Goal: Task Accomplishment & Management: Use online tool/utility

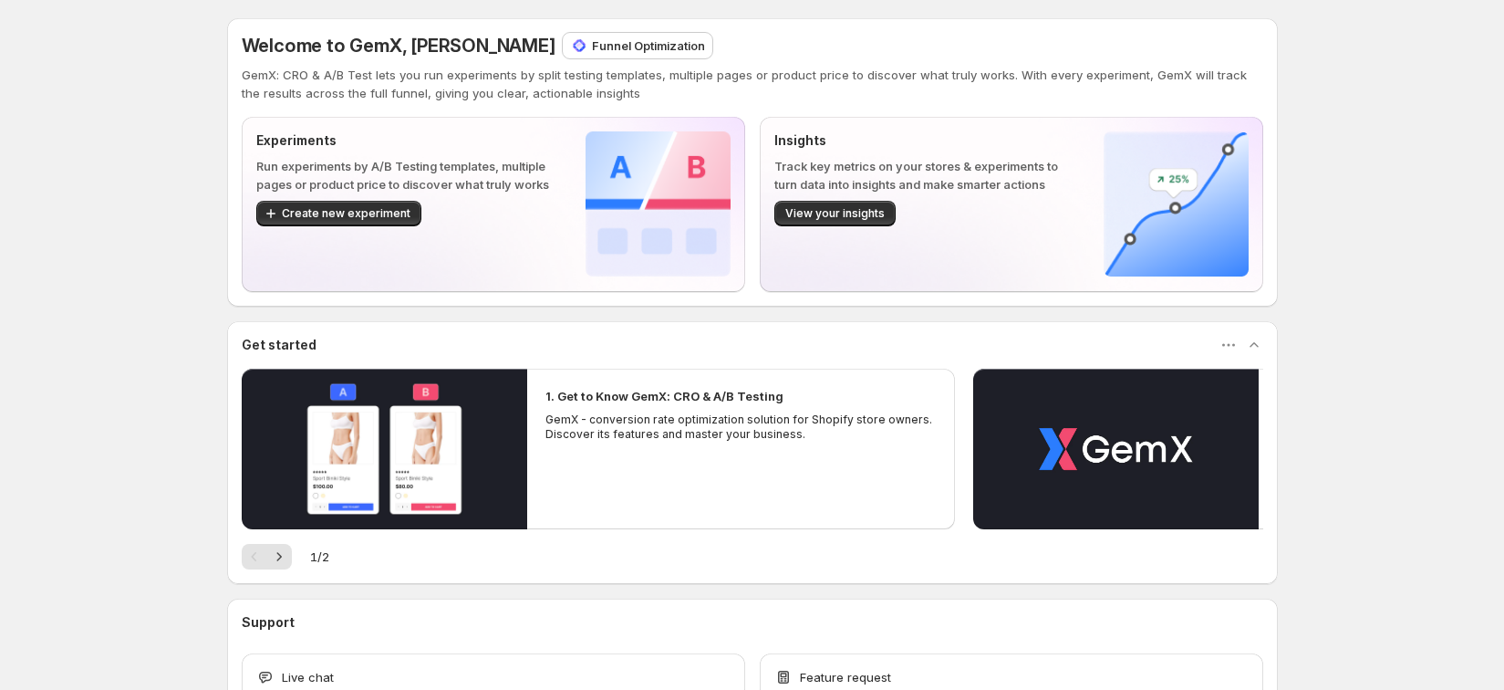
click at [557, 223] on div "Create new experiment" at bounding box center [406, 214] width 300 height 26
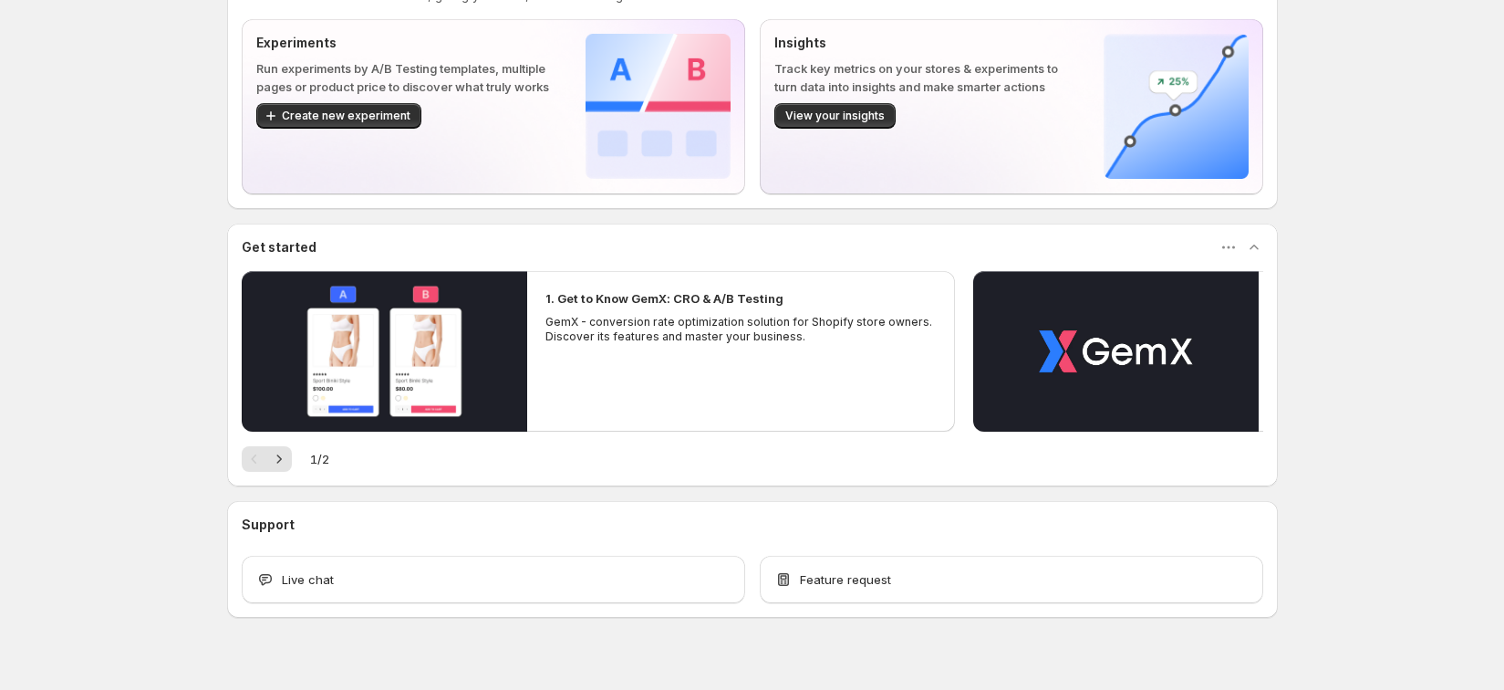
scroll to position [124, 0]
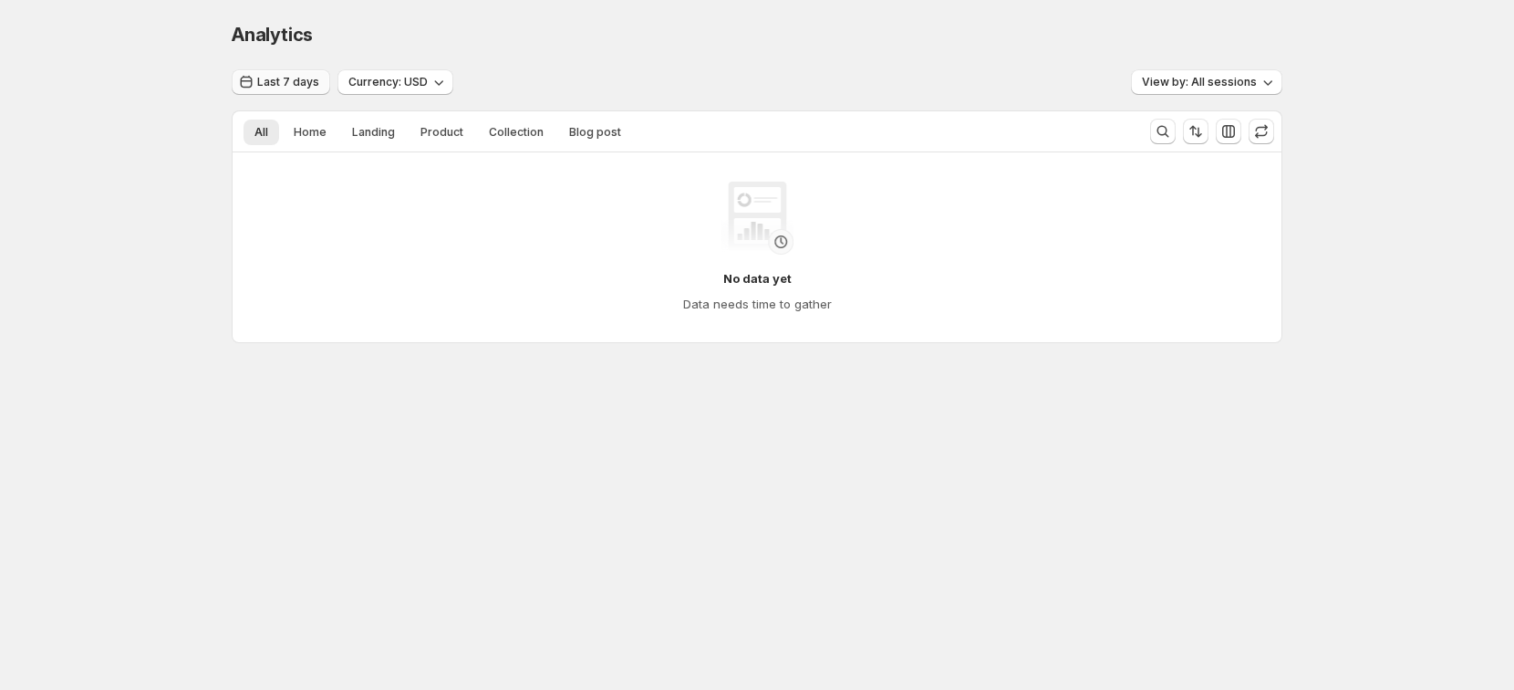
click at [295, 88] on span "Last 7 days" at bounding box center [288, 82] width 62 height 15
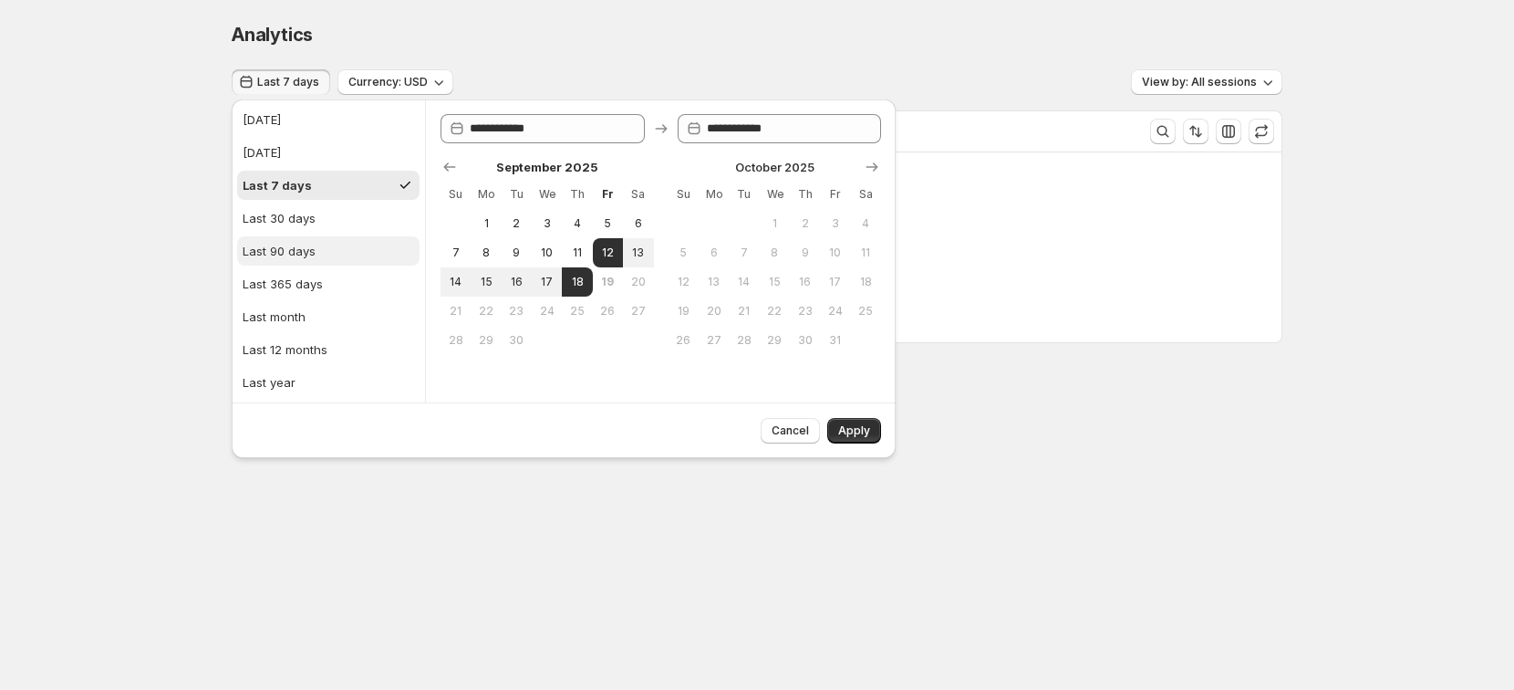
click at [320, 262] on button "Last 90 days" at bounding box center [328, 250] width 182 height 29
type input "**********"
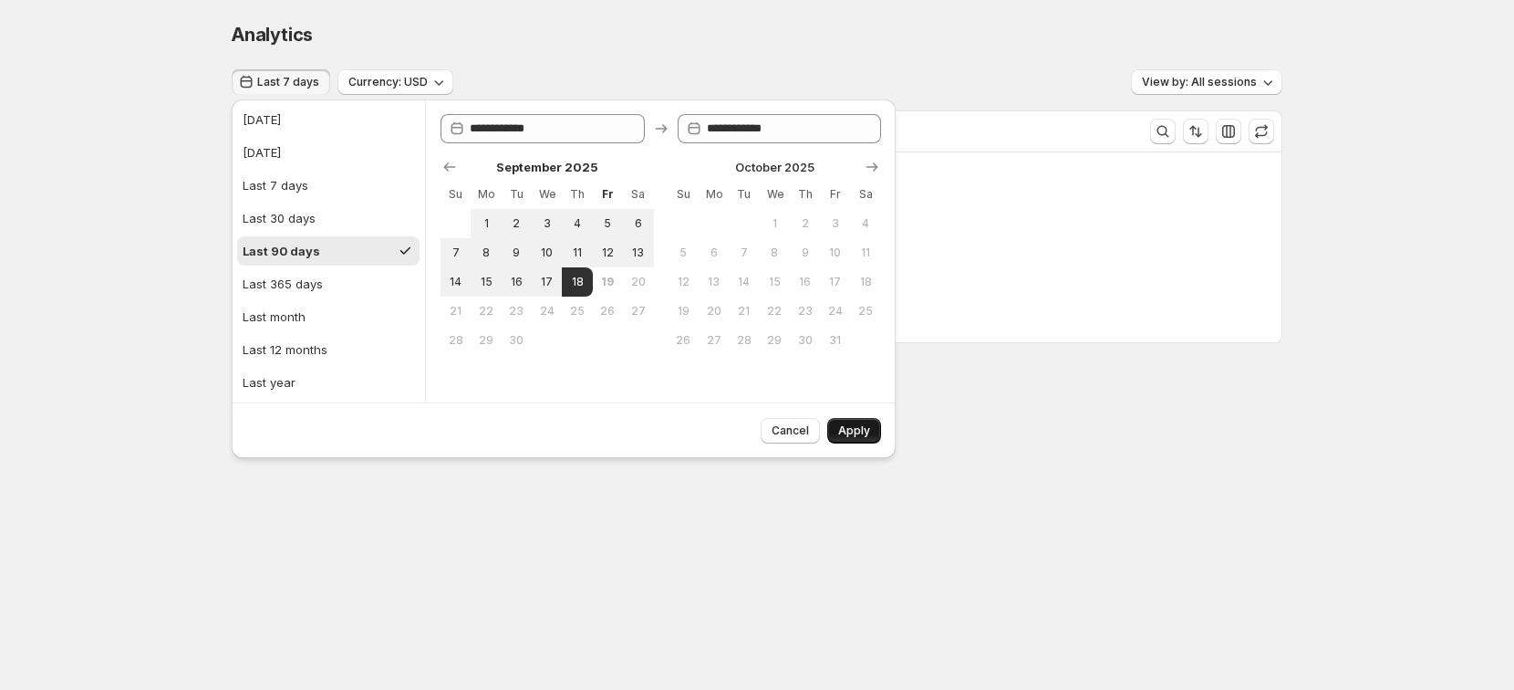
click at [854, 424] on span "Apply" at bounding box center [854, 430] width 32 height 15
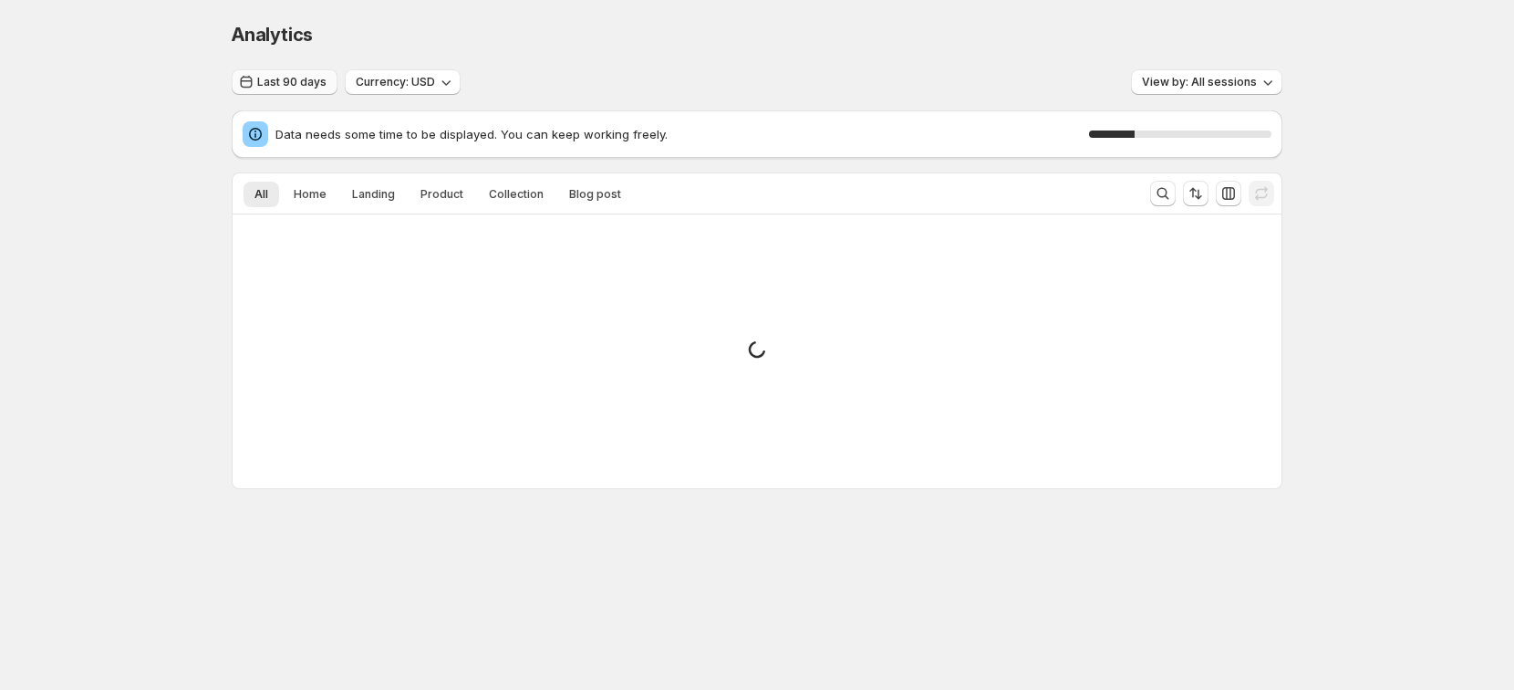
click at [297, 80] on span "Last 90 days" at bounding box center [291, 82] width 69 height 15
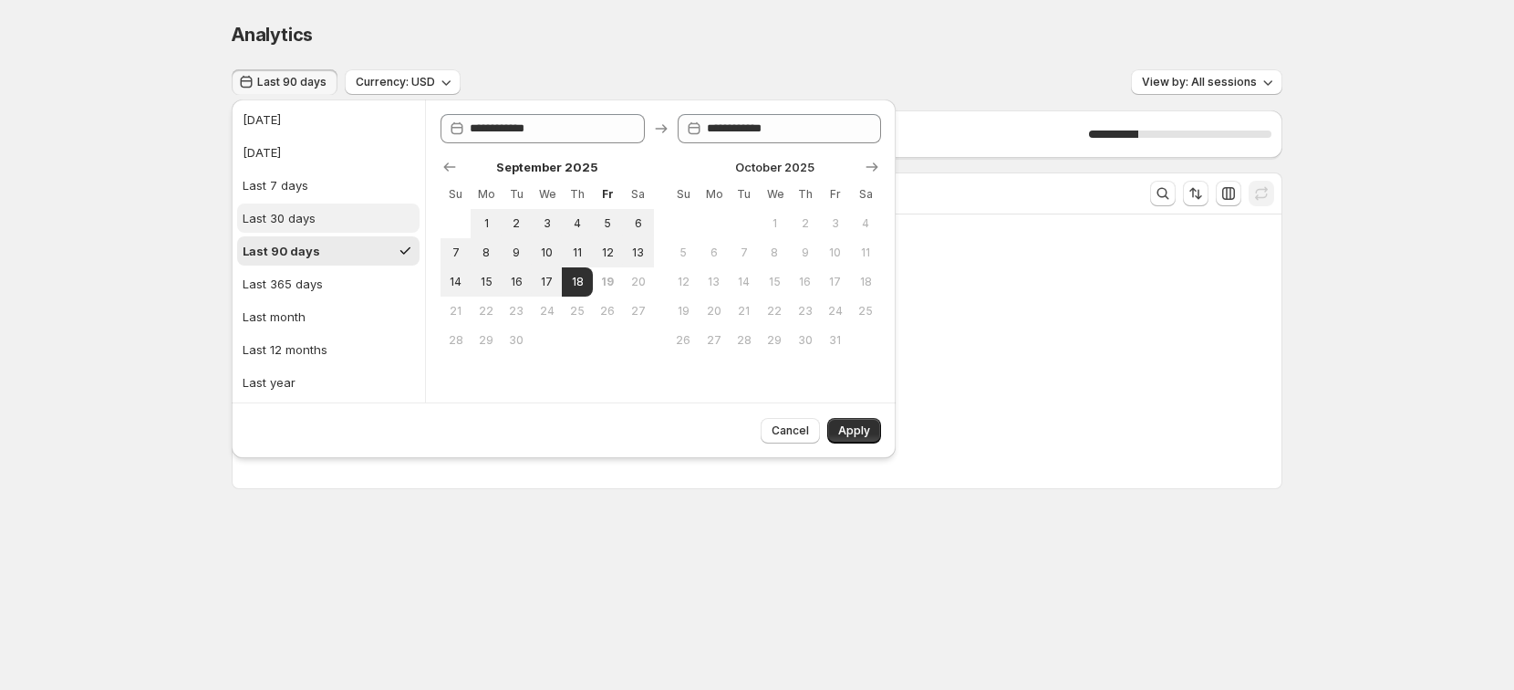
click at [342, 226] on button "Last 30 days" at bounding box center [328, 217] width 182 height 29
type input "**********"
click at [847, 425] on span "Apply" at bounding box center [854, 430] width 32 height 15
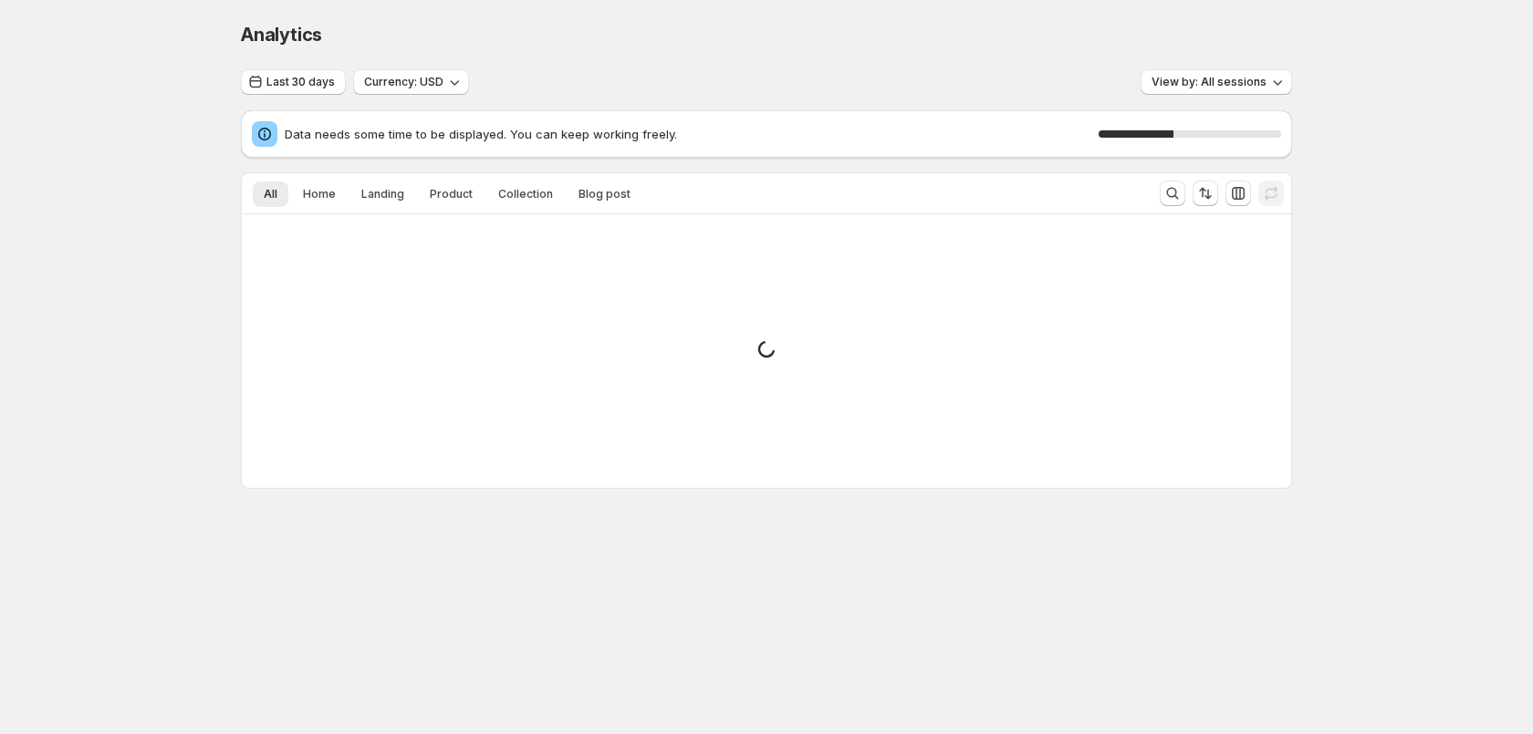
click at [693, 434] on div "Small spinner example" at bounding box center [766, 351] width 1049 height 274
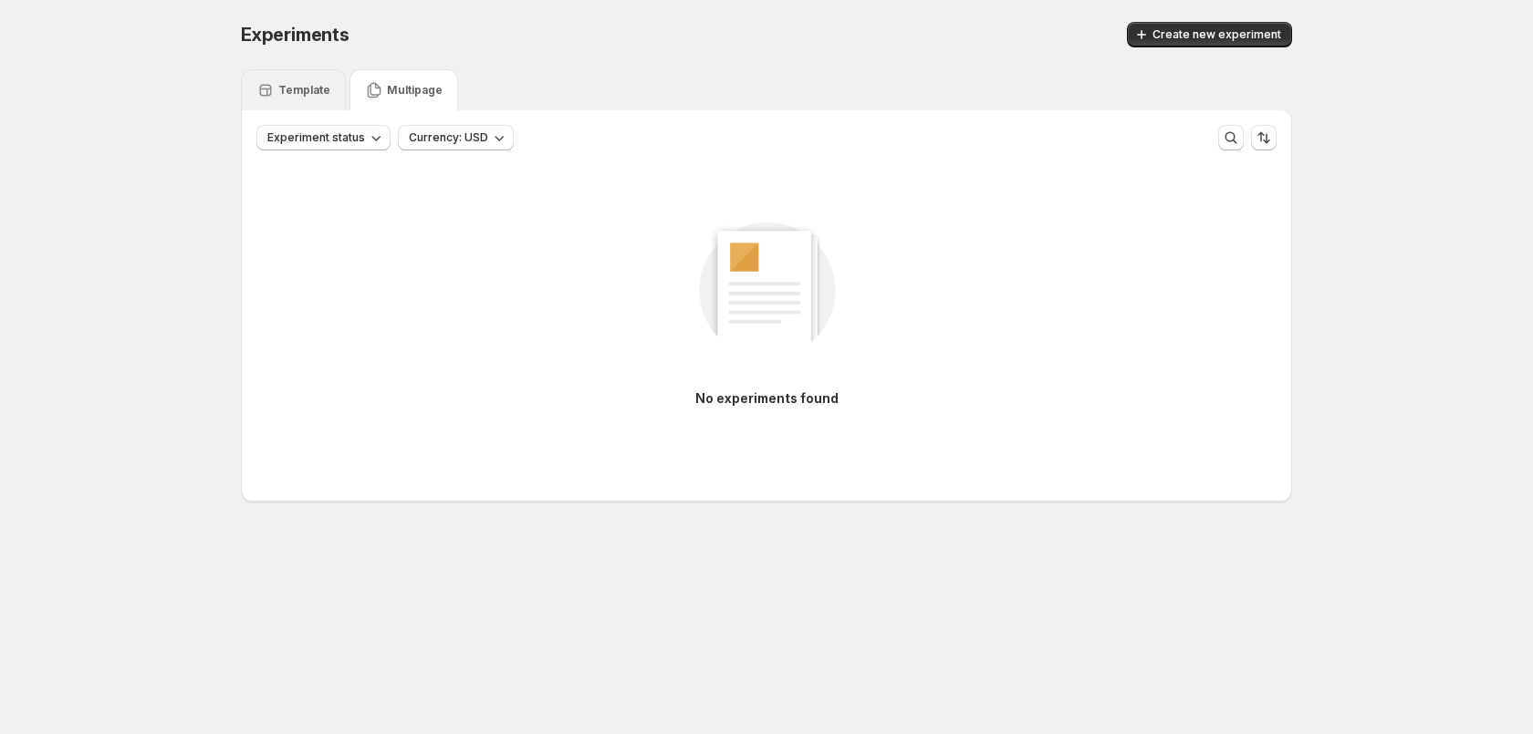
click at [291, 99] on div "Template" at bounding box center [293, 89] width 105 height 41
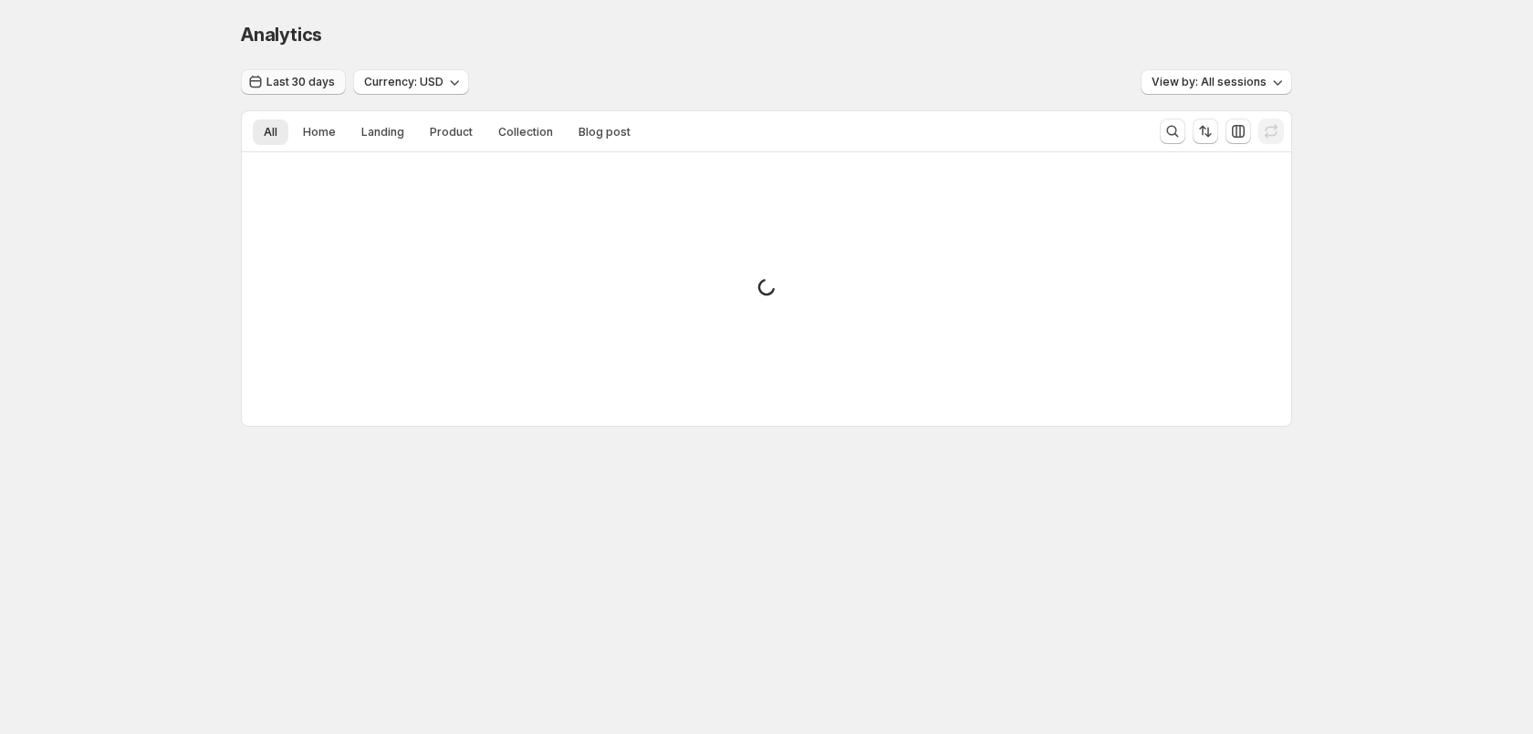
click at [315, 92] on button "Last 30 days" at bounding box center [293, 82] width 105 height 26
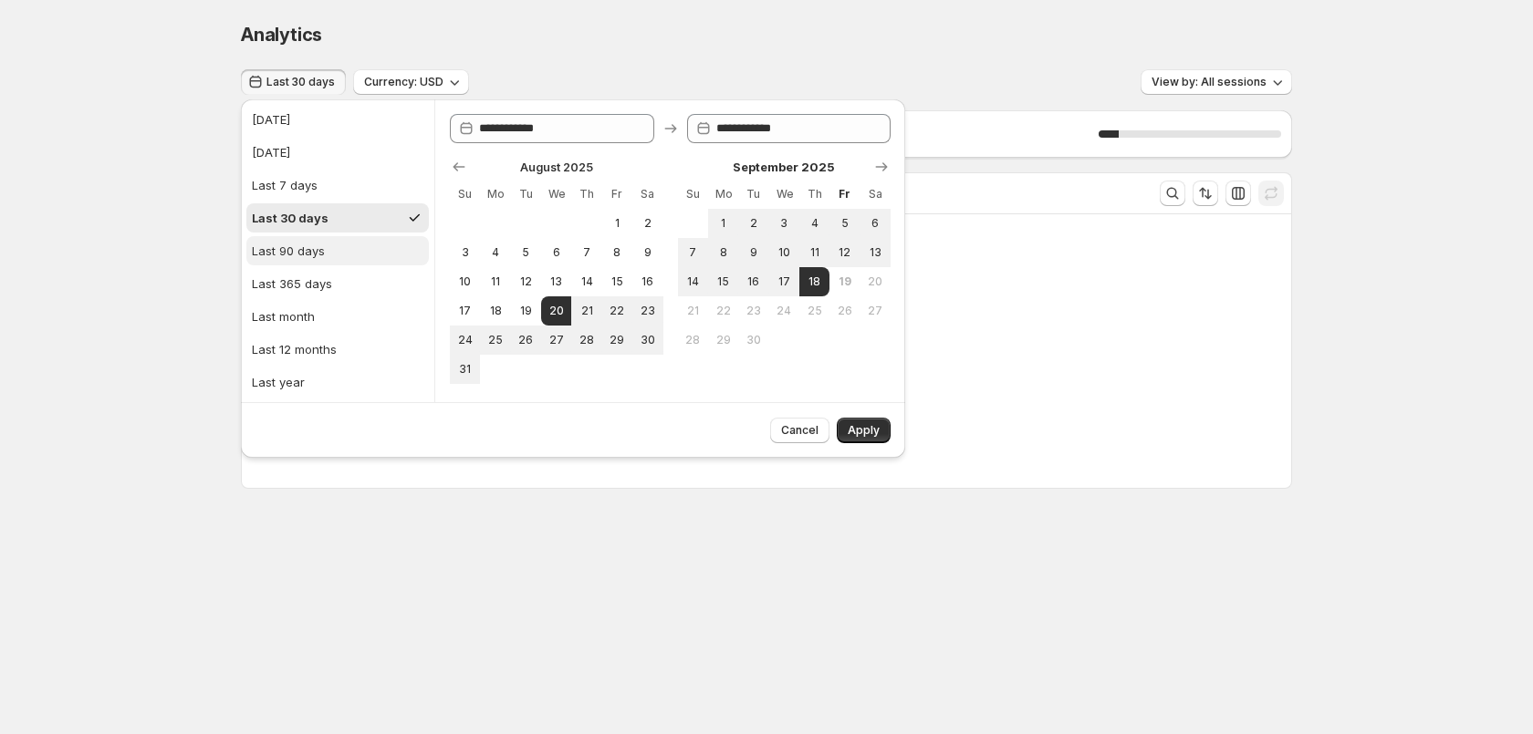
click at [290, 251] on div "Last 90 days" at bounding box center [288, 251] width 73 height 18
type input "**********"
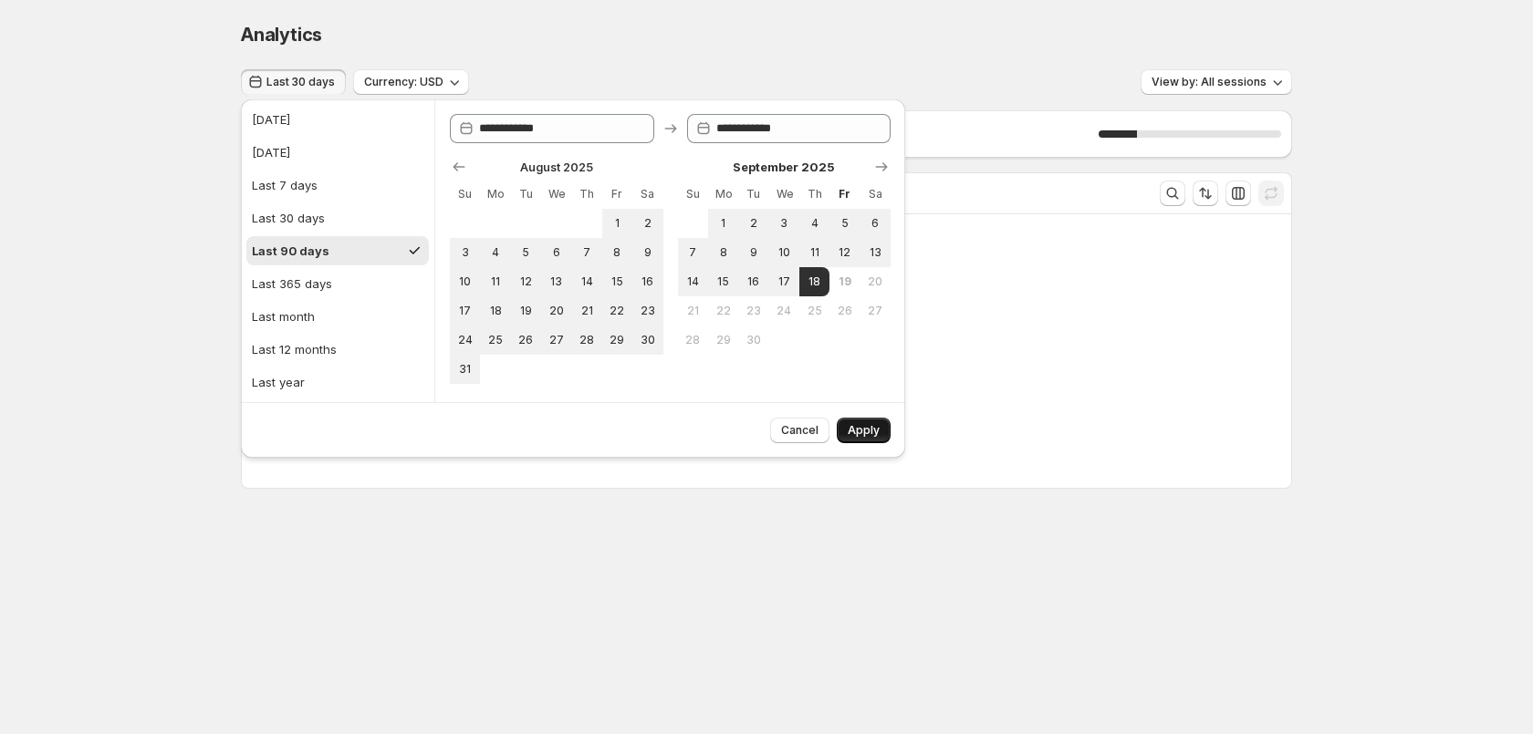
click at [859, 425] on span "Apply" at bounding box center [864, 430] width 32 height 15
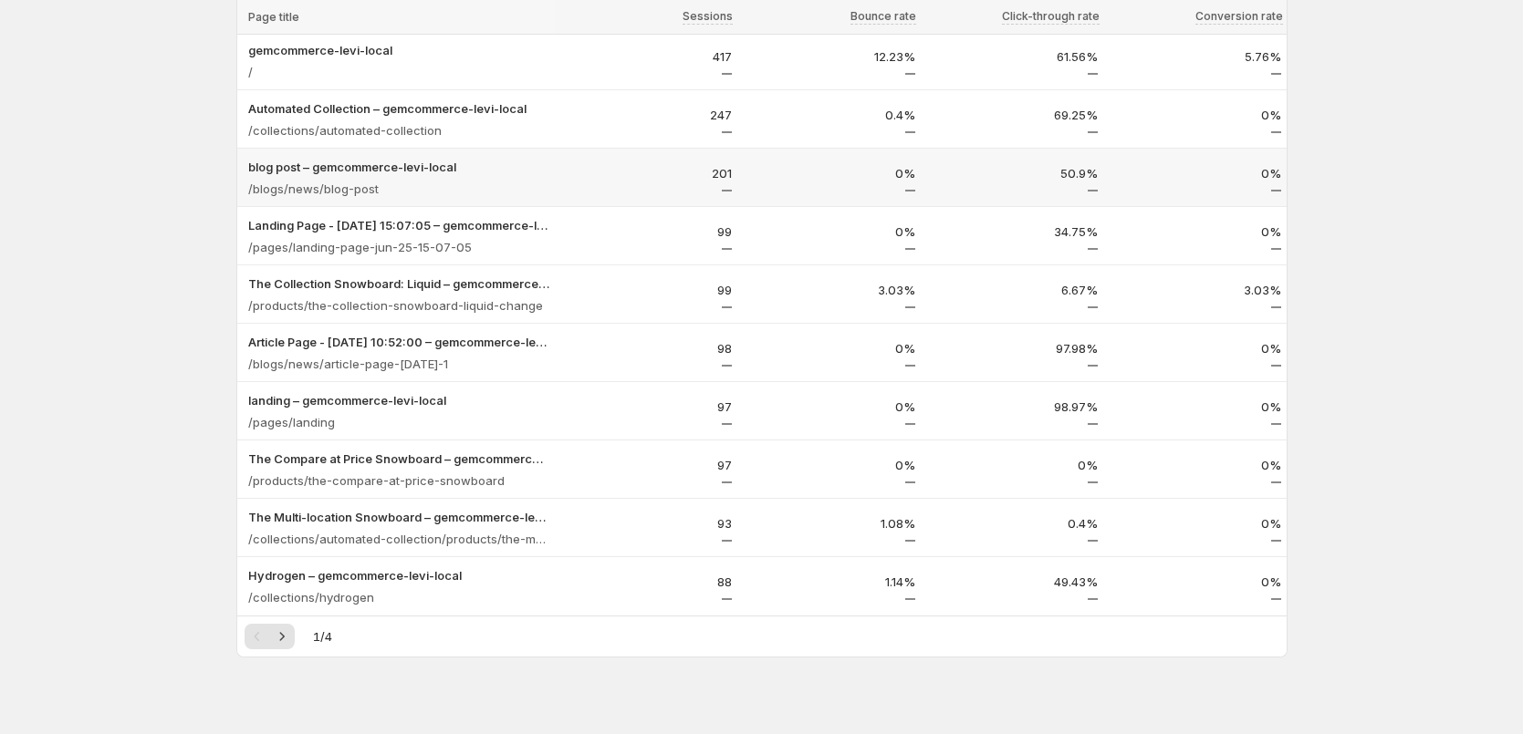
scroll to position [177, 0]
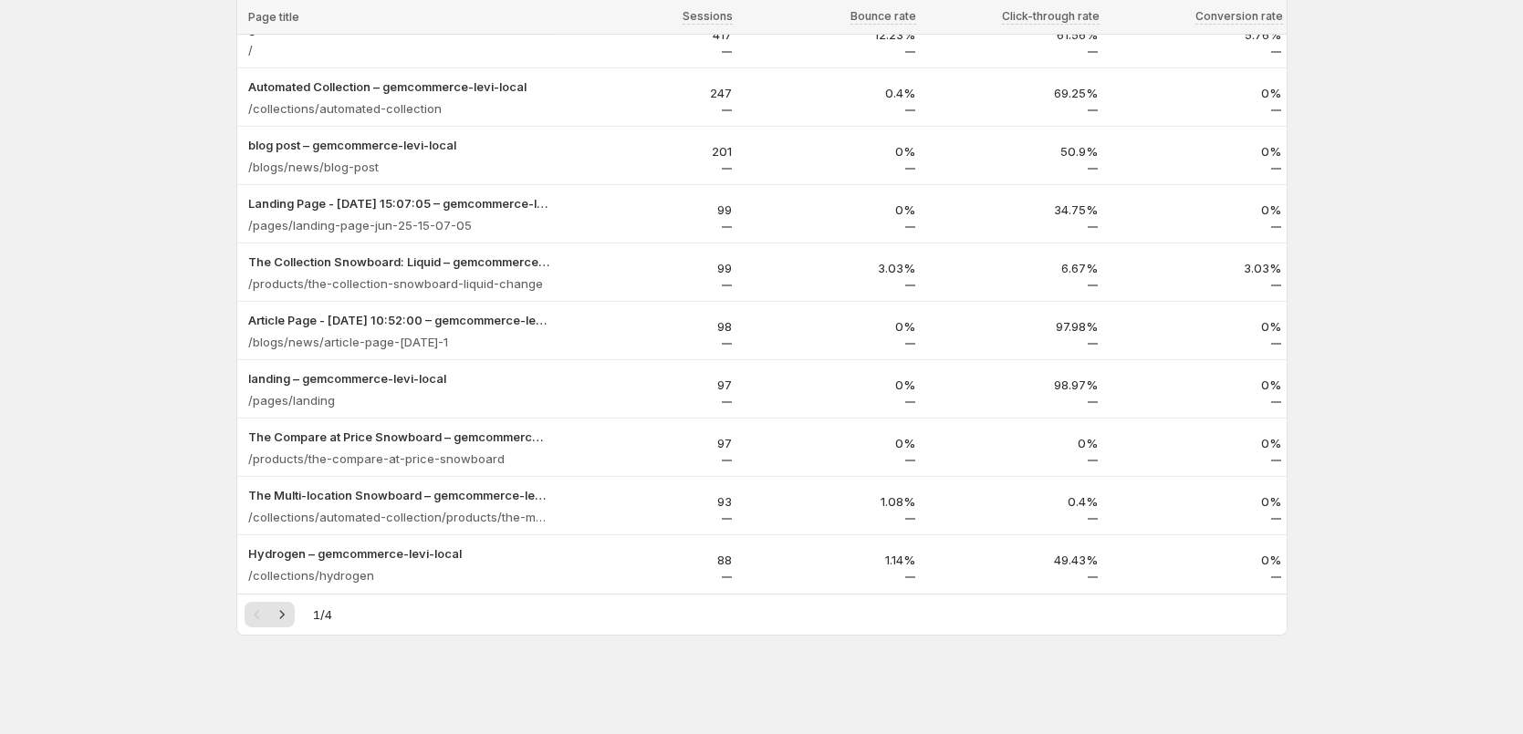
click at [300, 613] on div "1 / 4" at bounding box center [761, 615] width 1035 height 26
click at [295, 613] on button "Next" at bounding box center [282, 615] width 26 height 26
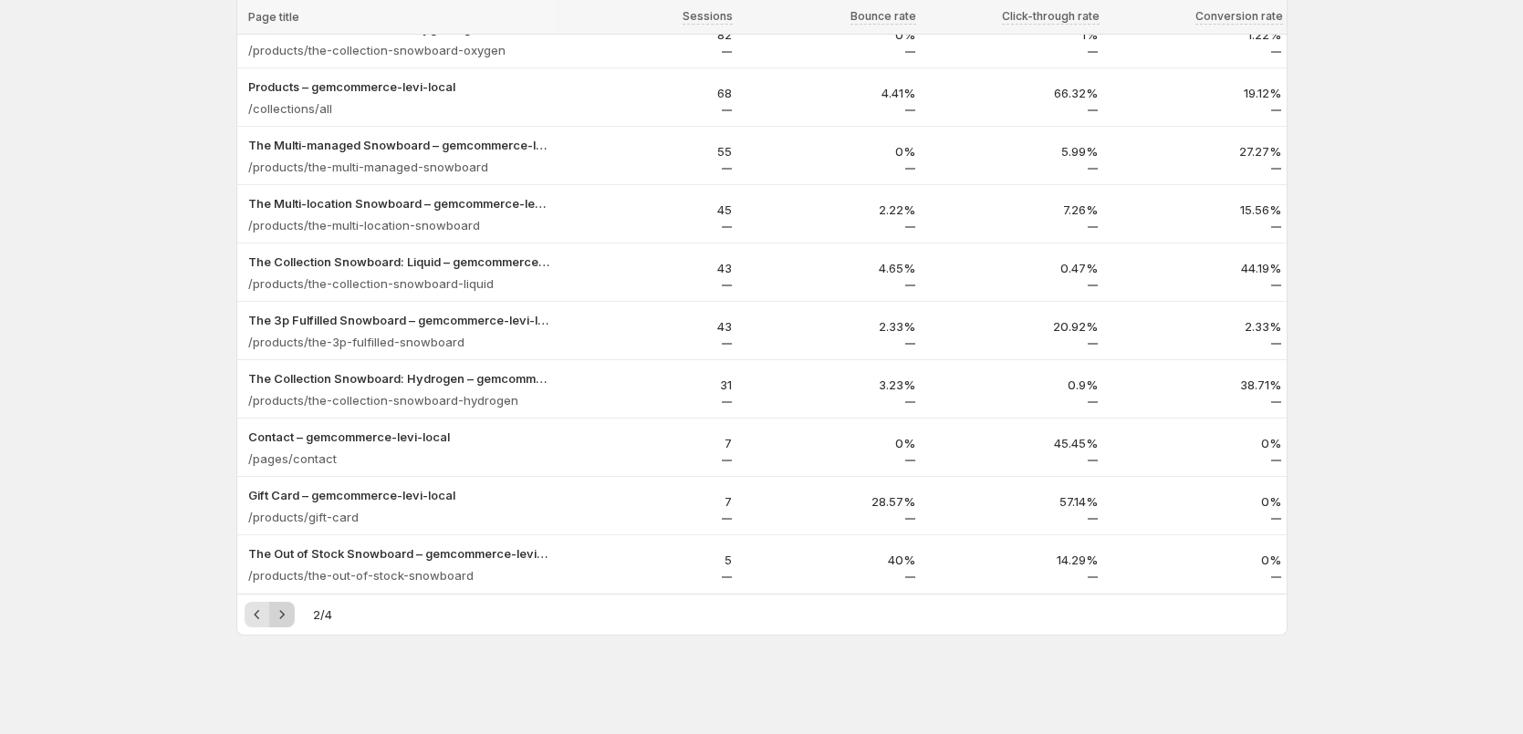
click at [295, 613] on button "Next" at bounding box center [282, 615] width 26 height 26
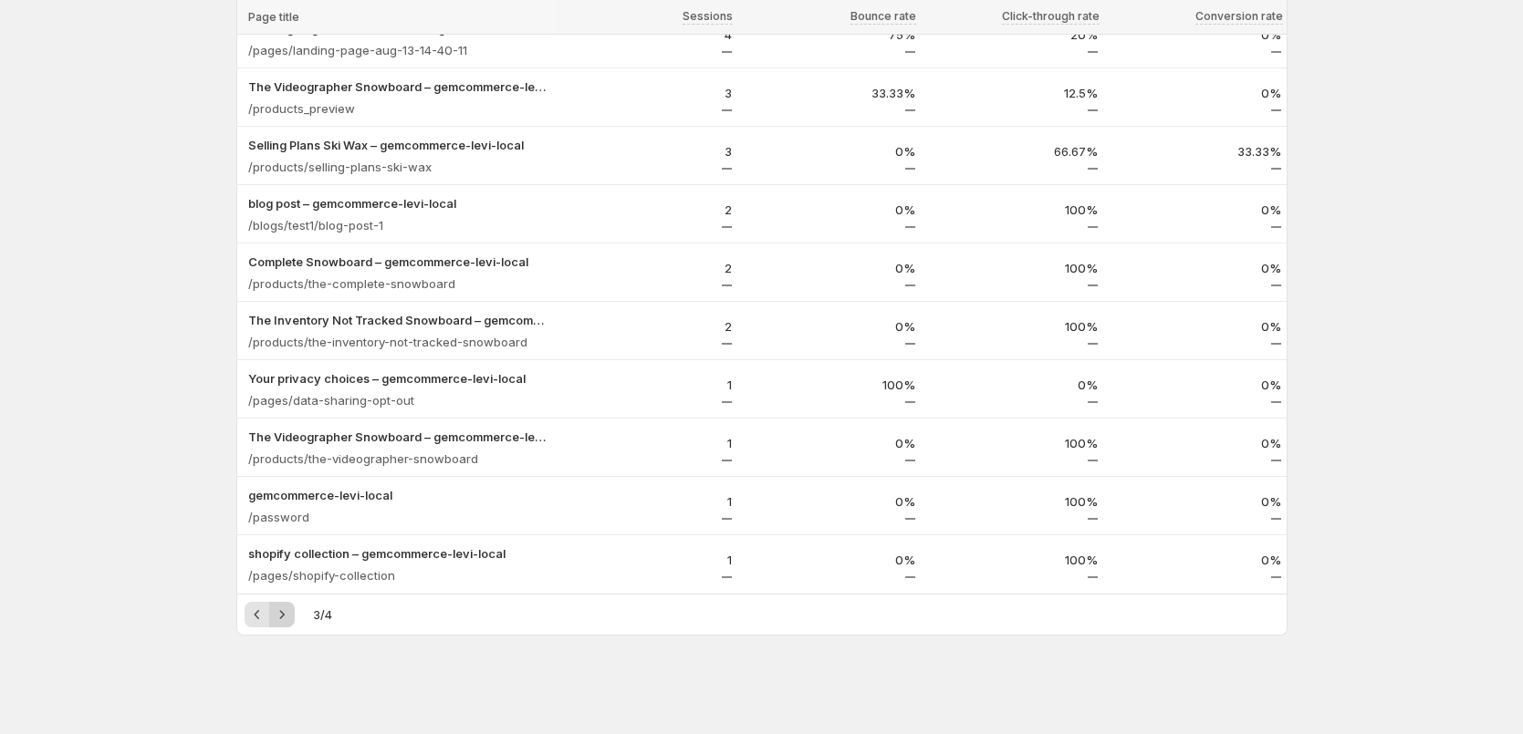
click at [295, 613] on button "Next" at bounding box center [282, 615] width 26 height 26
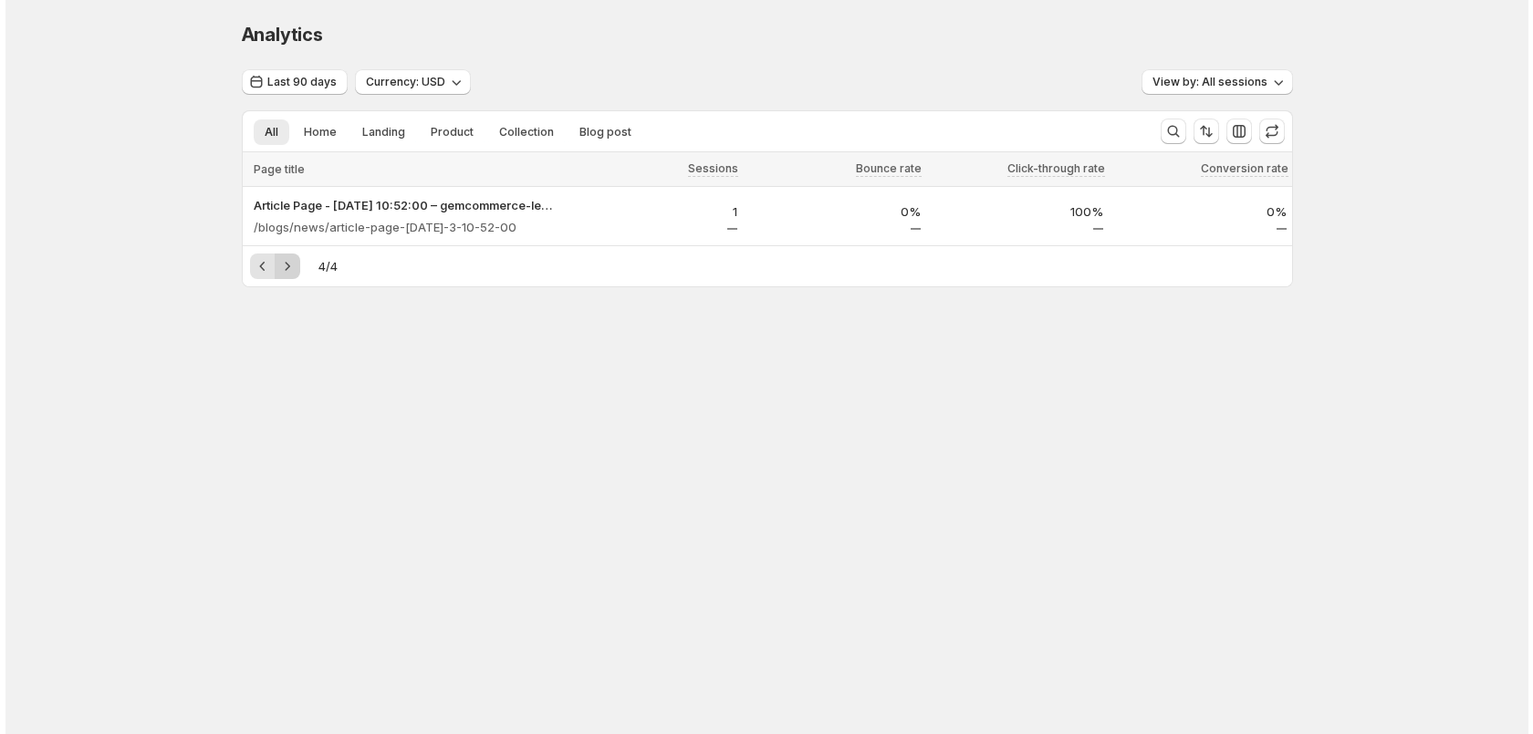
scroll to position [0, 0]
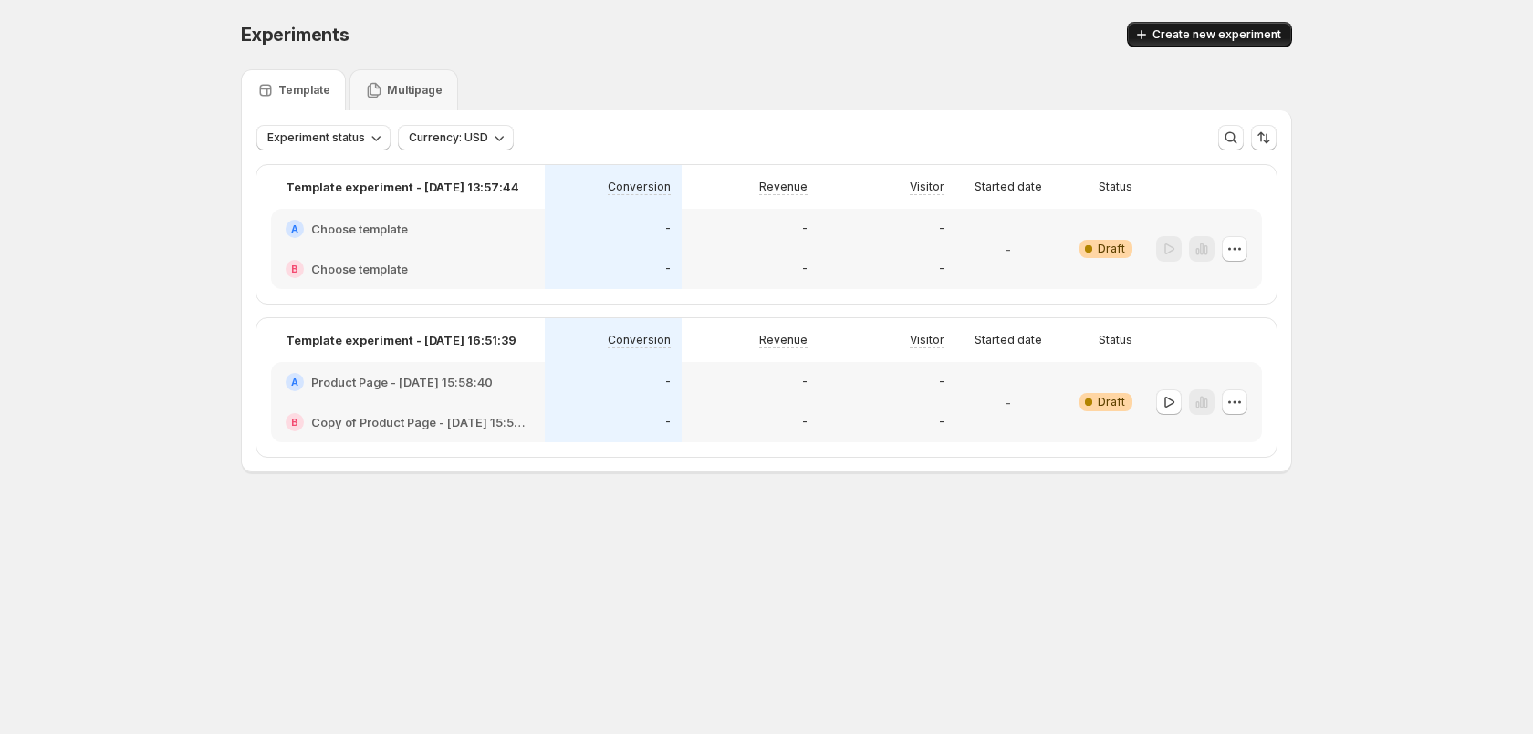
click at [1228, 40] on span "Create new experiment" at bounding box center [1216, 34] width 129 height 15
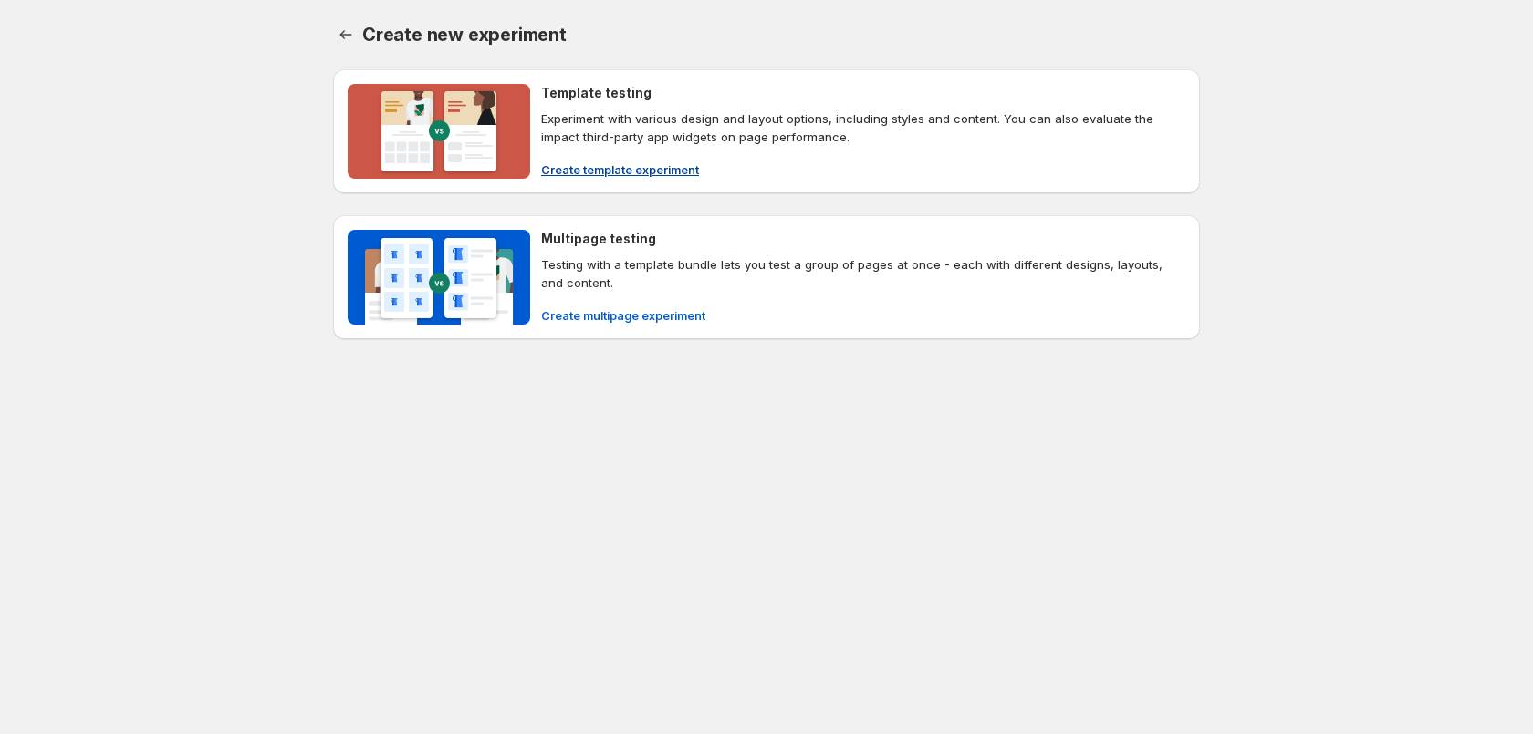
click at [649, 170] on span "Create template experiment" at bounding box center [620, 170] width 158 height 18
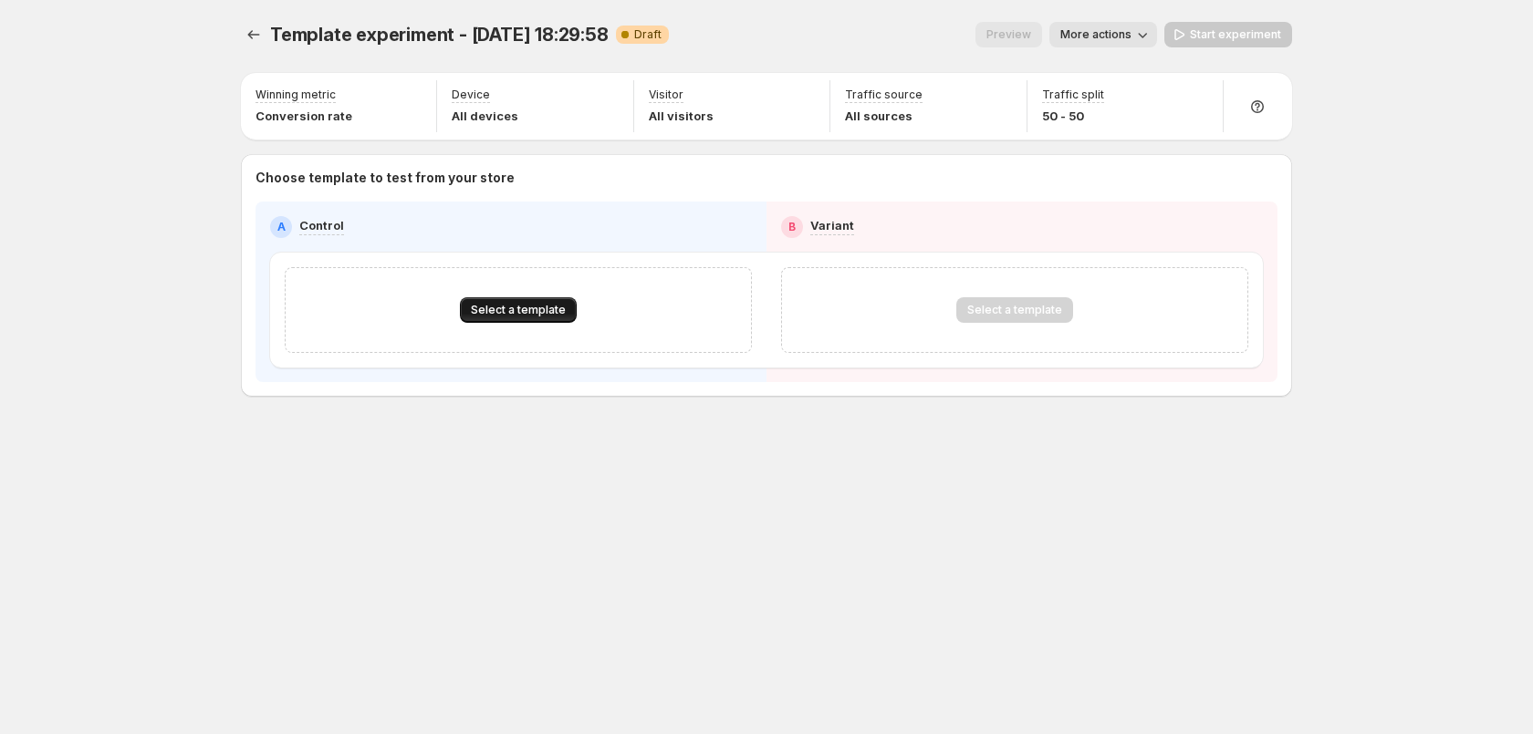
click at [564, 316] on button "Select a template" at bounding box center [518, 310] width 117 height 26
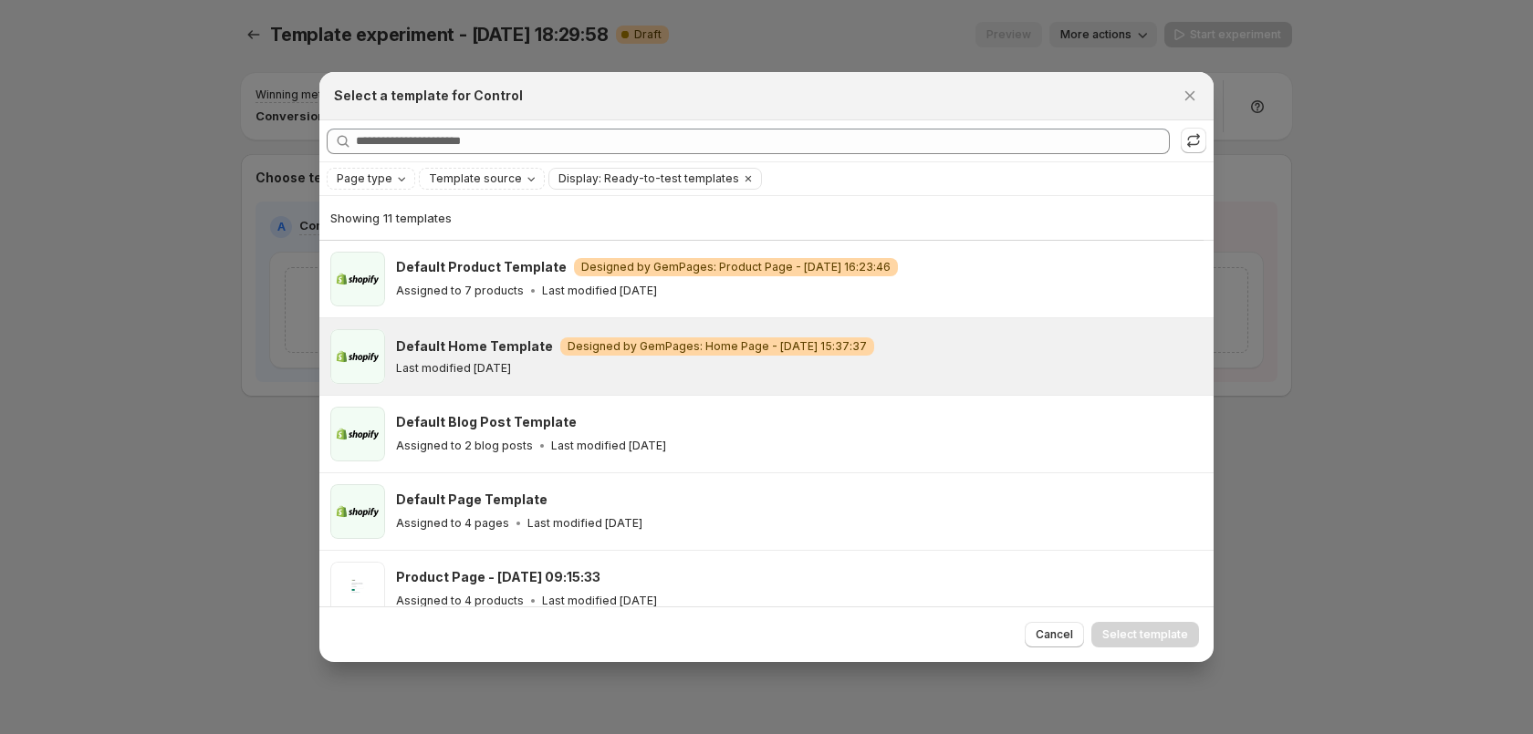
click at [511, 370] on p "Last modified 3 months ago" at bounding box center [453, 368] width 115 height 15
click at [1140, 635] on span "Select template" at bounding box center [1145, 635] width 86 height 15
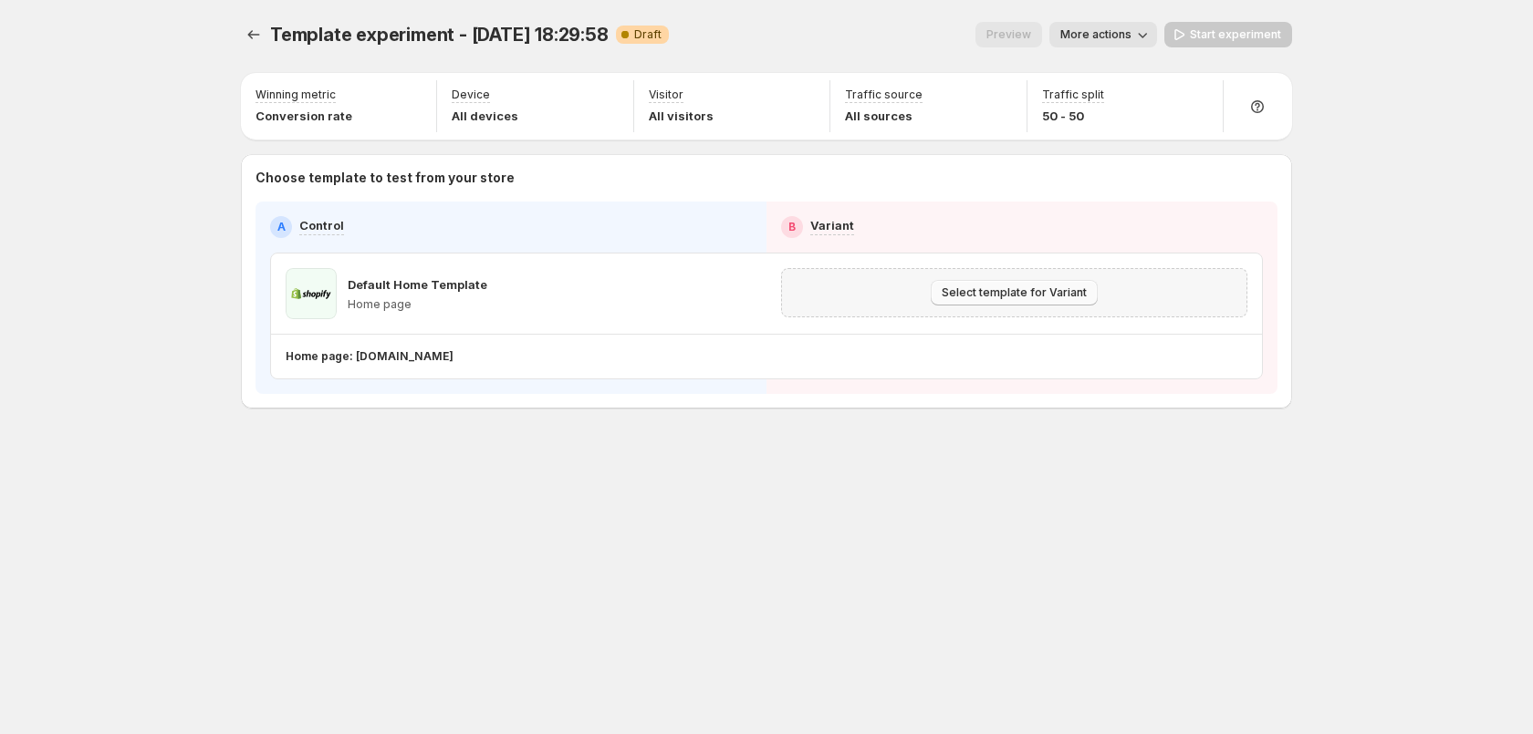
click at [1048, 301] on button "Select template for Variant" at bounding box center [1014, 293] width 167 height 26
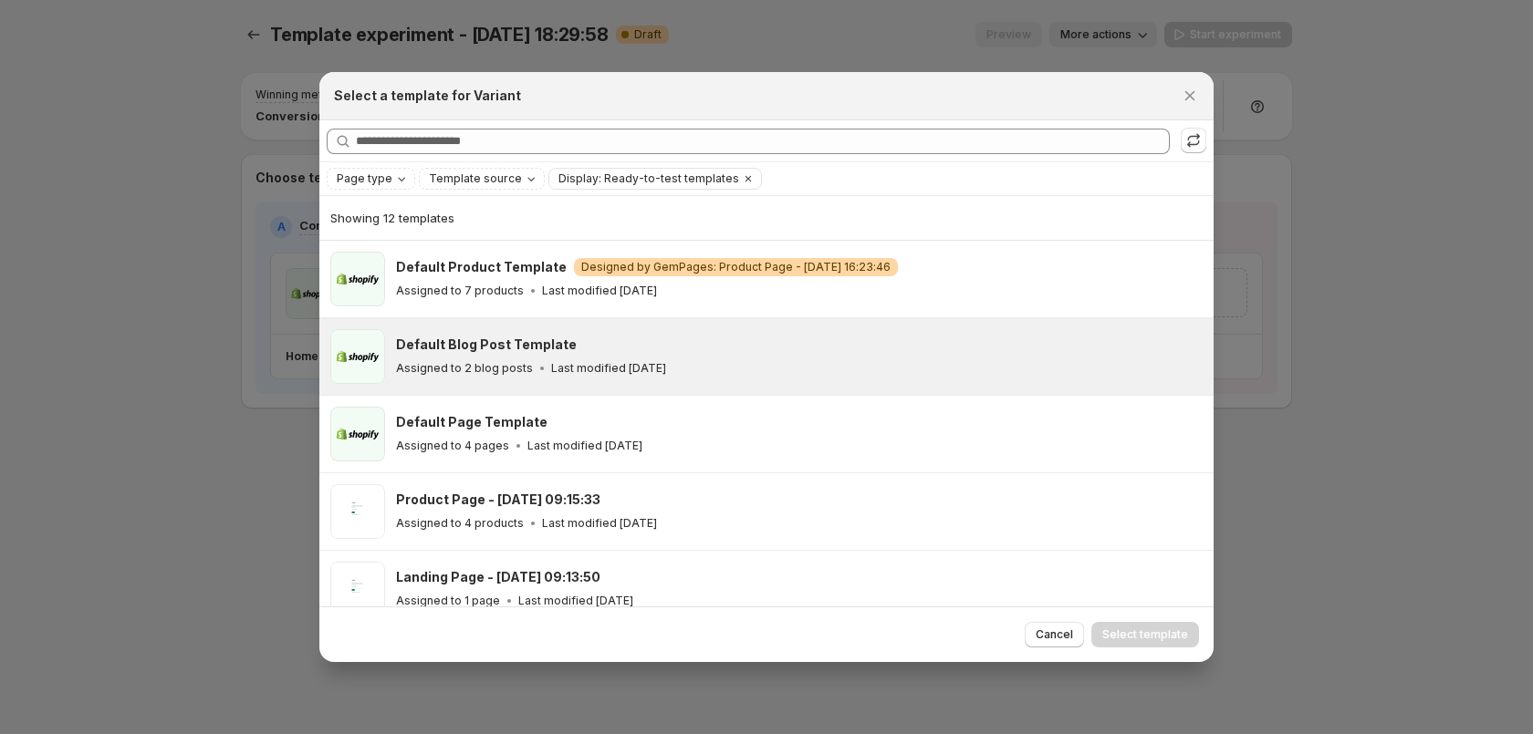
click at [837, 363] on div "Assigned to 2 blog posts Last modified 3 months ago" at bounding box center [796, 368] width 801 height 18
click at [1171, 633] on span "Select template" at bounding box center [1145, 635] width 86 height 15
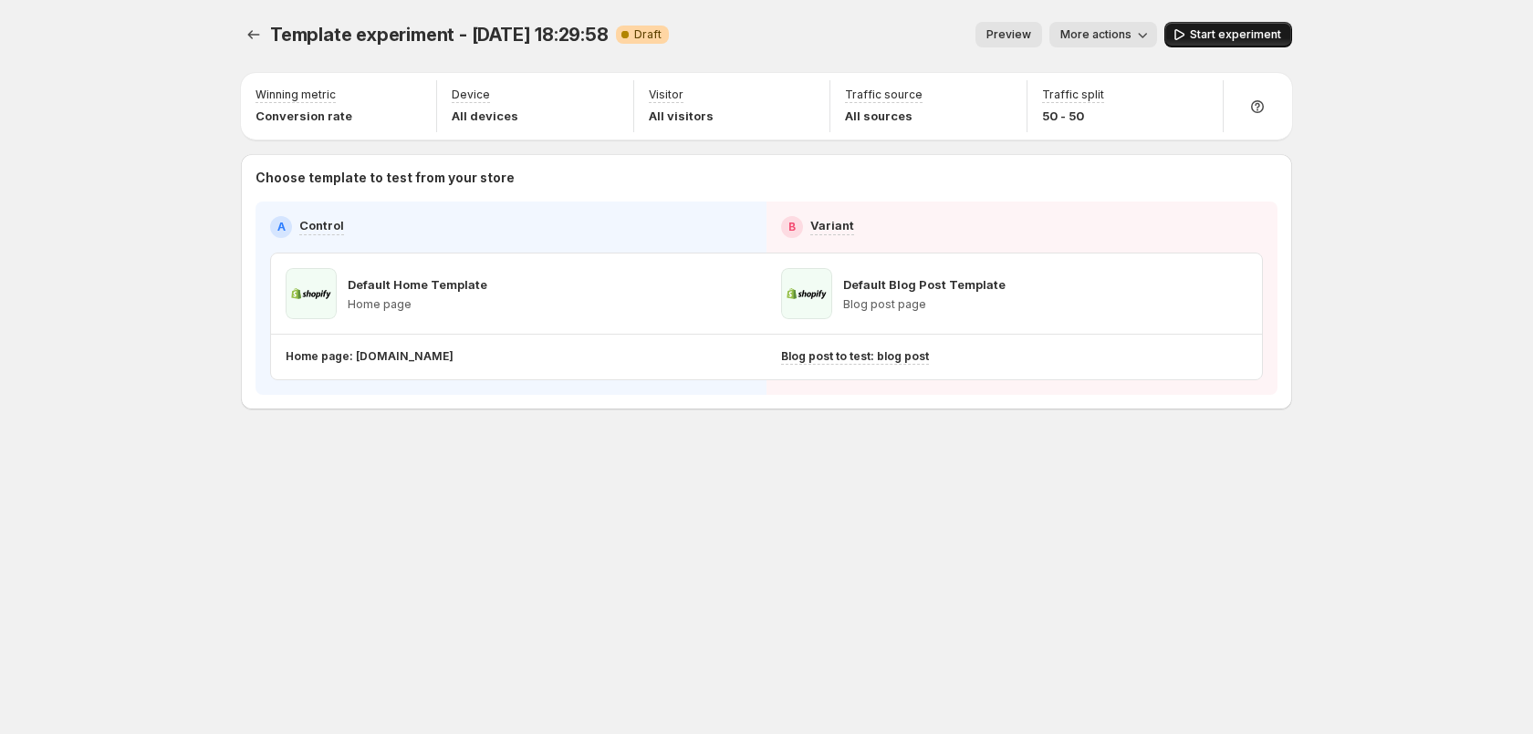
click at [1207, 41] on span "Start experiment" at bounding box center [1235, 34] width 91 height 15
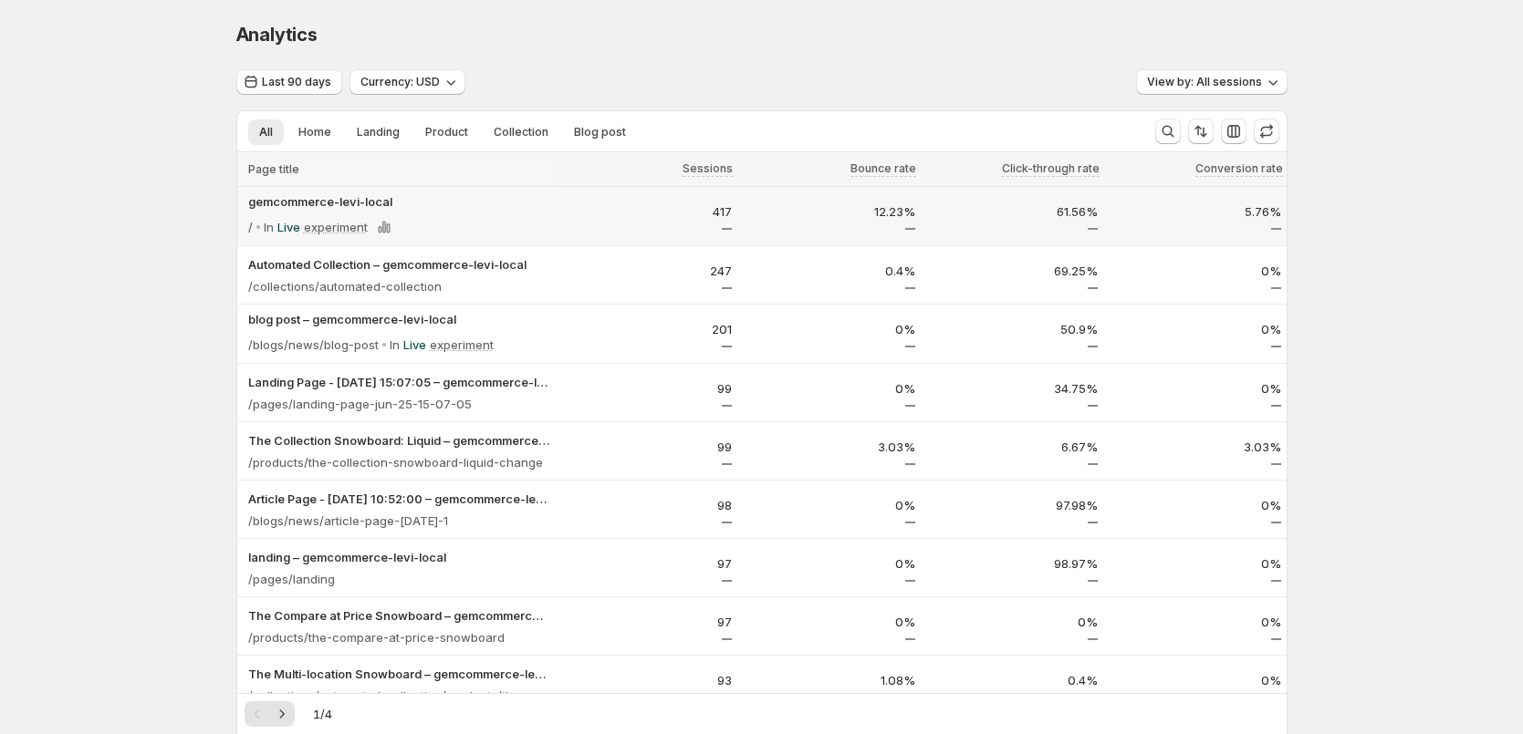
click at [295, 228] on p "Live" at bounding box center [288, 227] width 23 height 18
click at [286, 227] on p "Live" at bounding box center [288, 227] width 23 height 18
click at [323, 225] on p "experiment" at bounding box center [336, 227] width 64 height 18
click at [348, 225] on p "experiment" at bounding box center [336, 227] width 64 height 18
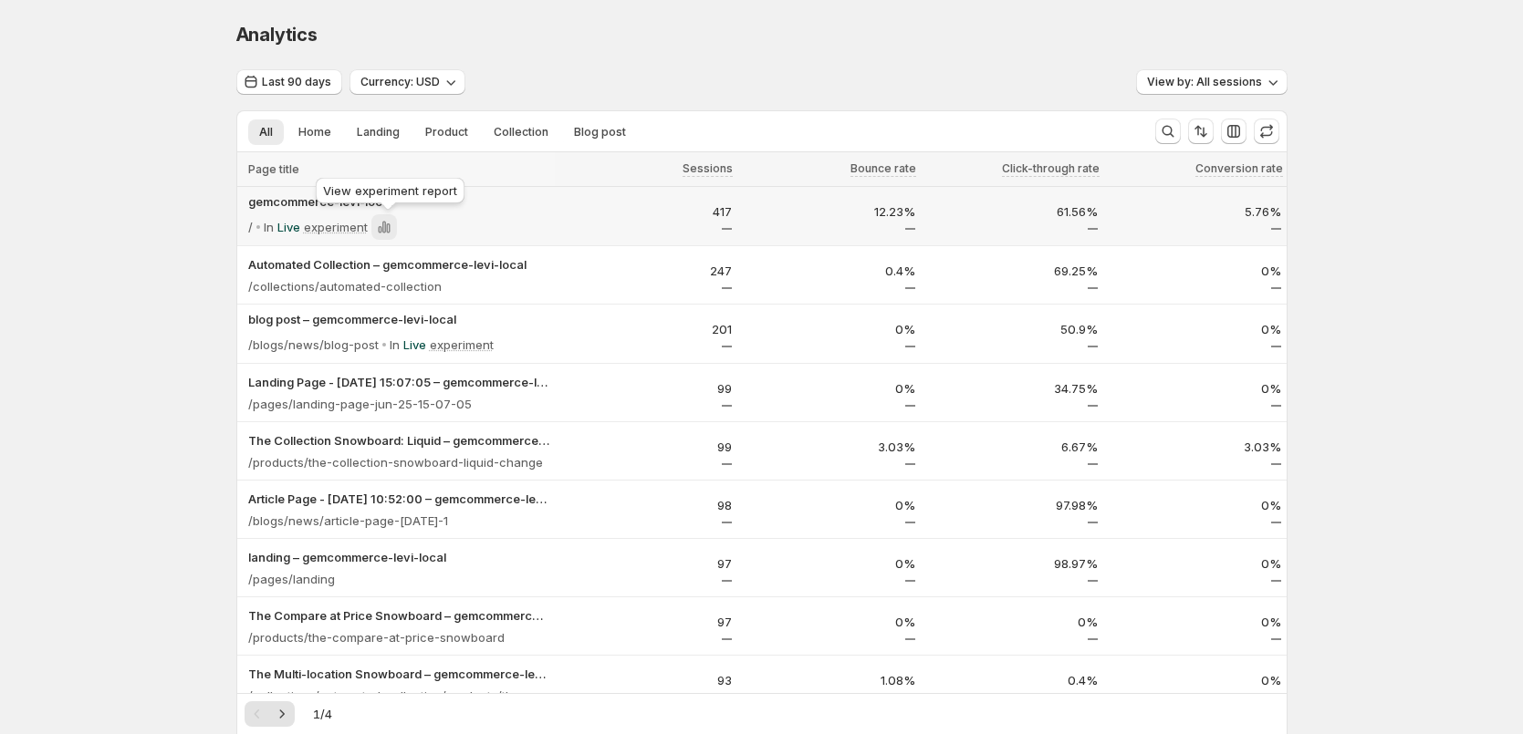
click at [389, 228] on icon at bounding box center [384, 227] width 18 height 18
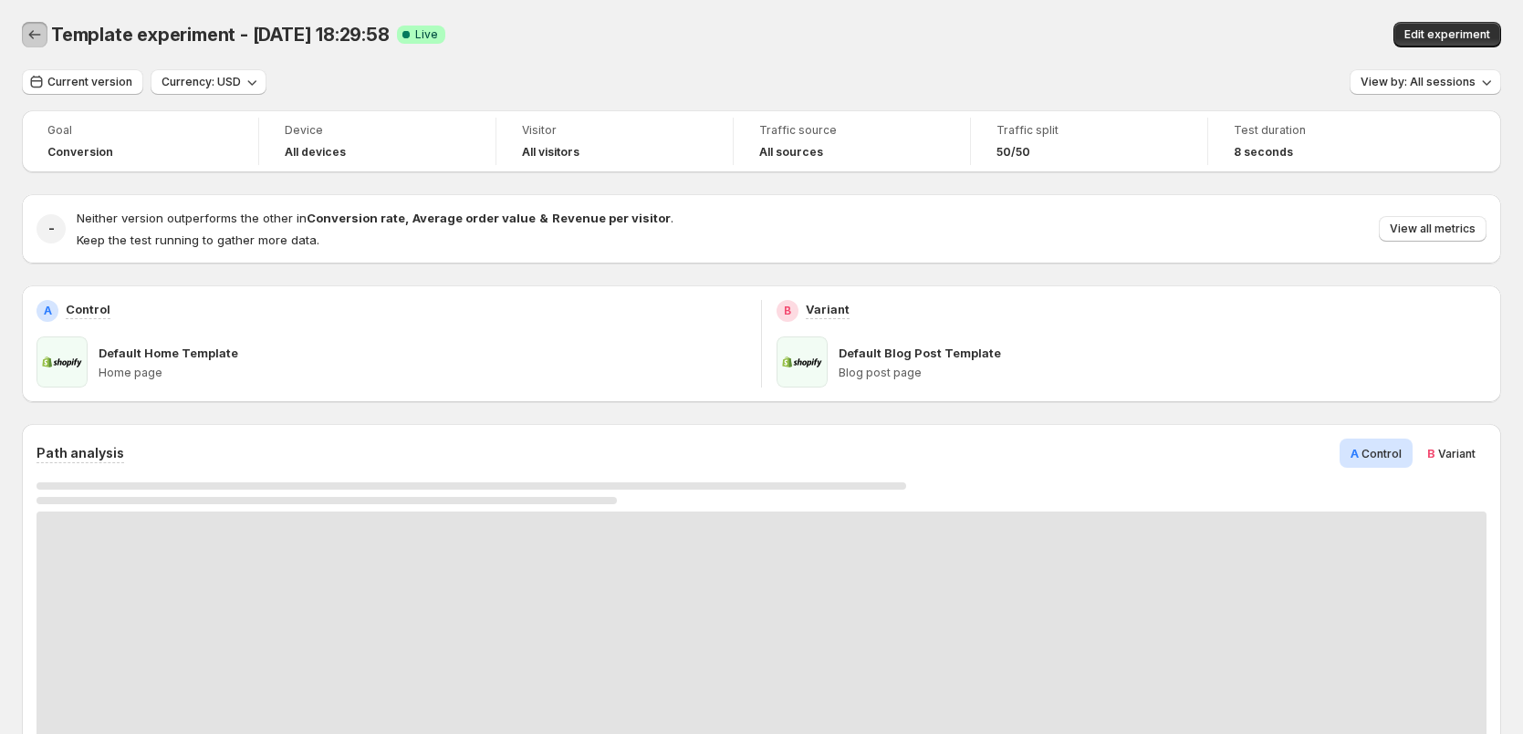
click at [37, 44] on button "Back" at bounding box center [35, 35] width 26 height 26
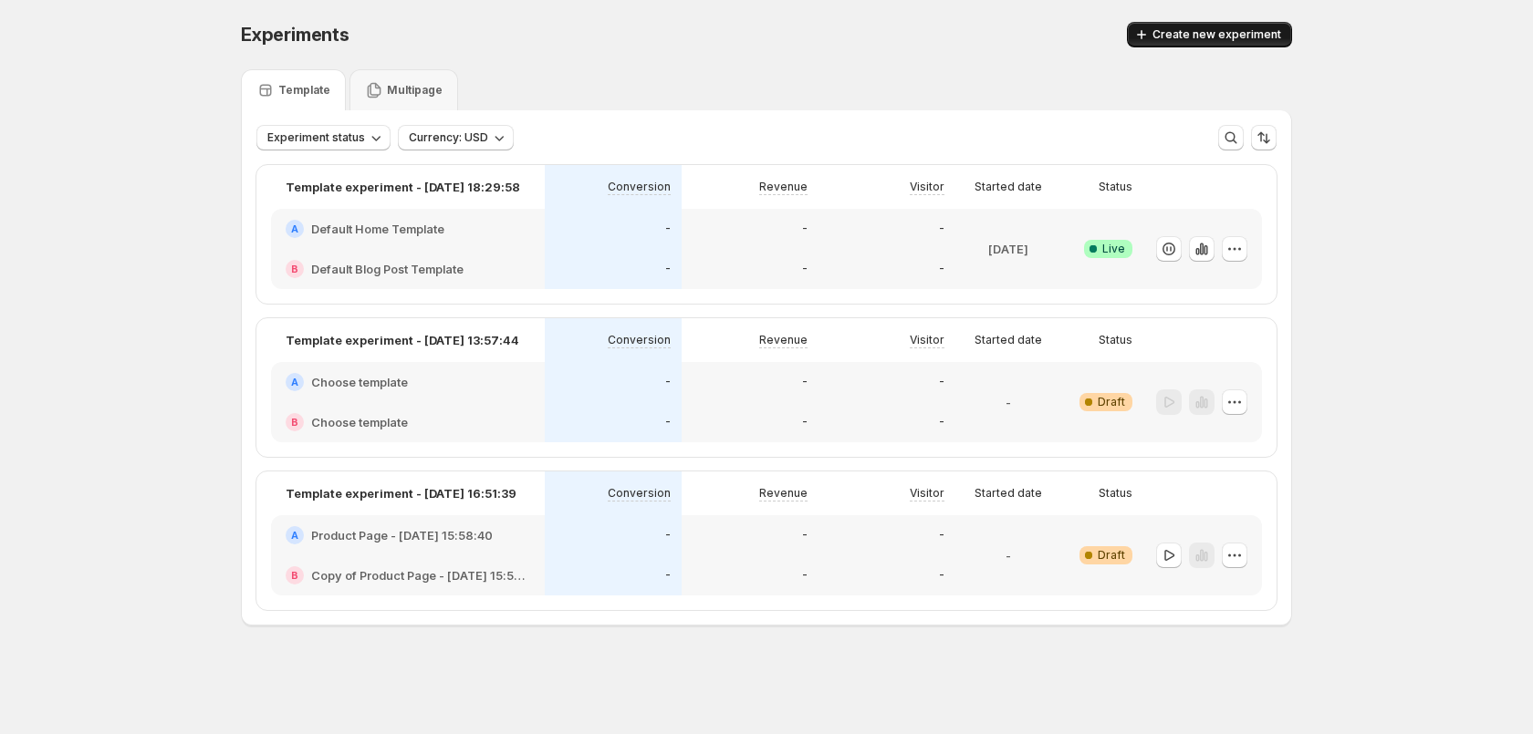
click at [1212, 36] on span "Create new experiment" at bounding box center [1216, 34] width 129 height 15
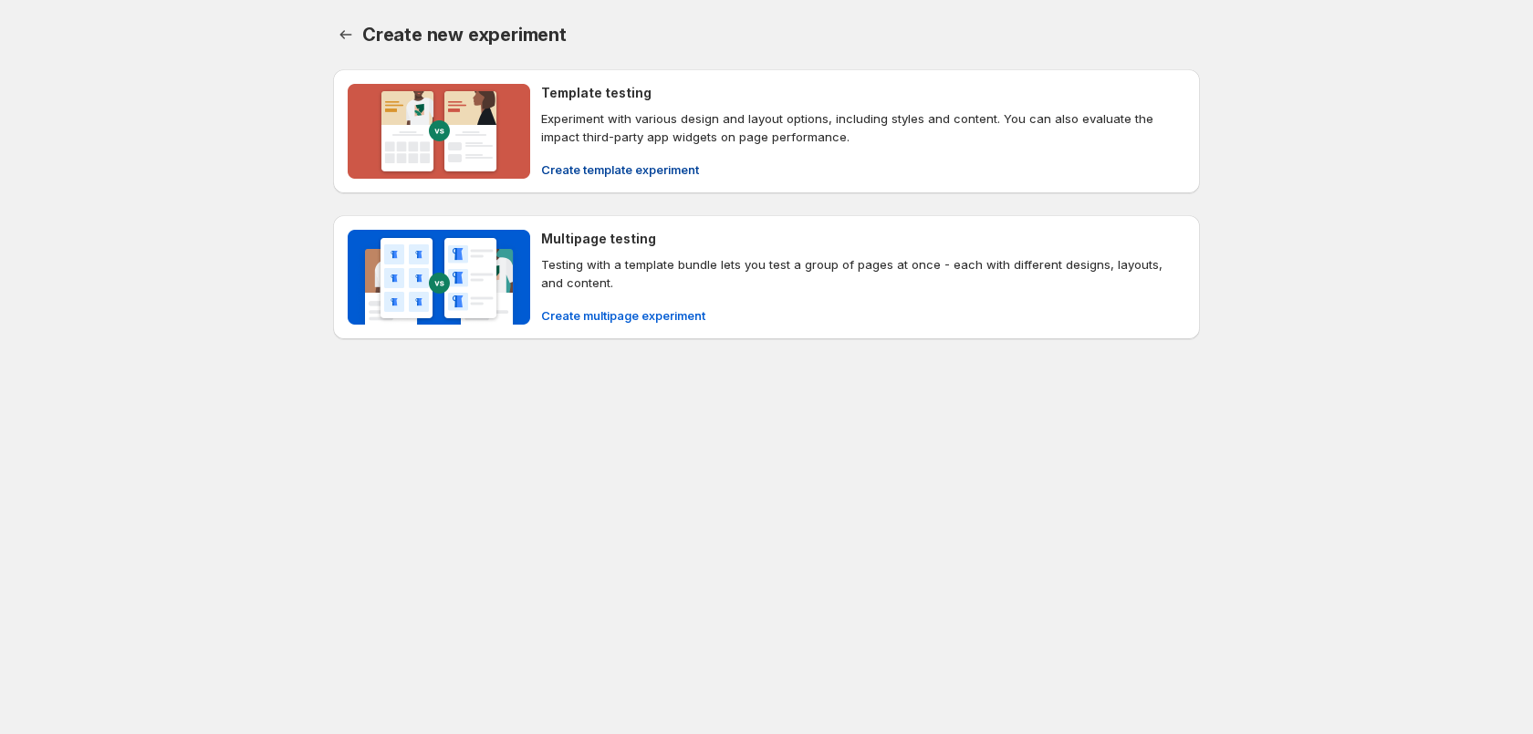
click at [668, 173] on span "Create template experiment" at bounding box center [620, 170] width 158 height 18
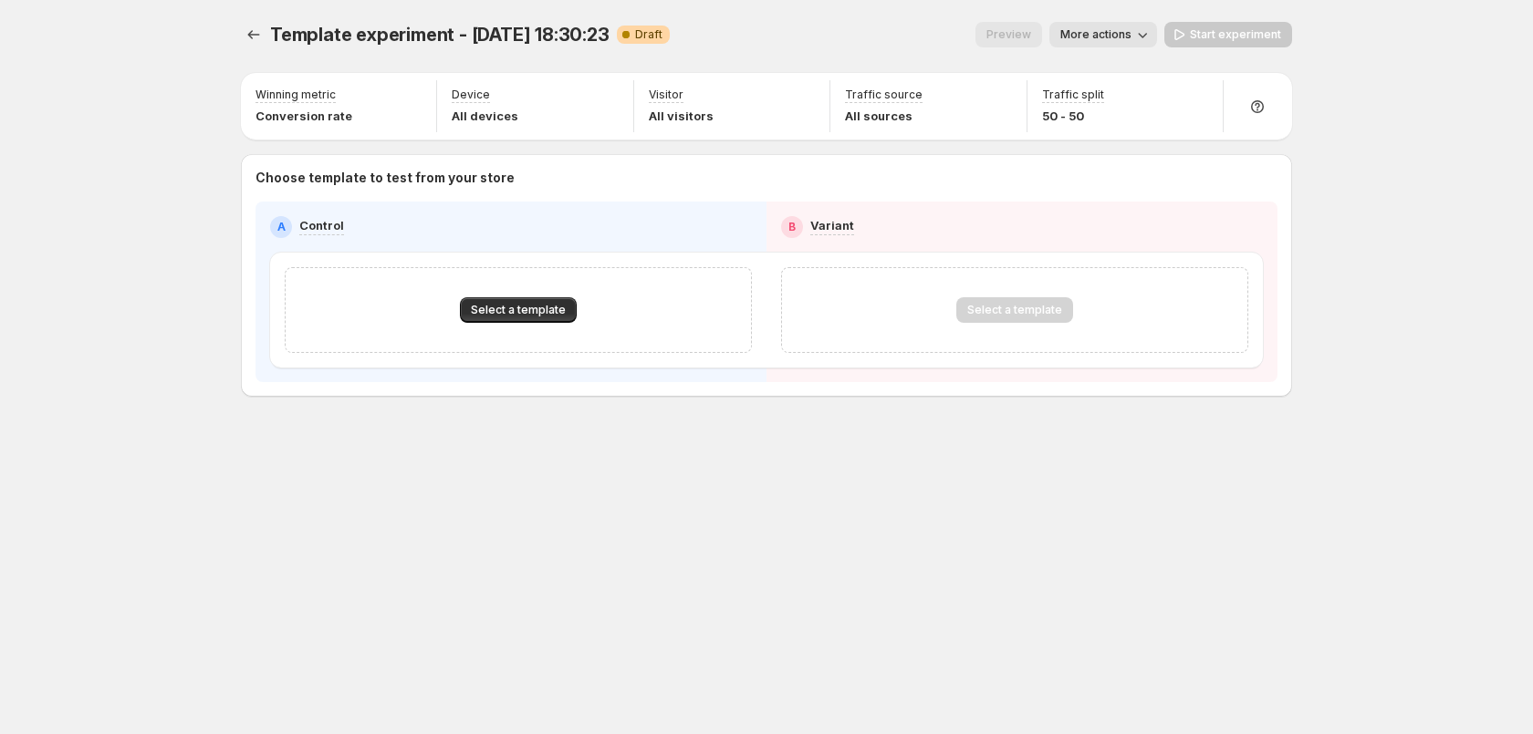
click at [1123, 43] on button "More actions" at bounding box center [1103, 35] width 108 height 26
click at [1432, 69] on div "Template experiment - Sep 18, 18:30:23. This page is ready Template experiment …" at bounding box center [766, 367] width 1533 height 734
click at [1128, 49] on div "Template experiment - Sep 18, 18:30:23. This page is ready Template experiment …" at bounding box center [766, 34] width 1051 height 69
click at [1131, 45] on button "More actions" at bounding box center [1103, 35] width 108 height 26
click at [560, 317] on button "Select a template" at bounding box center [518, 310] width 117 height 26
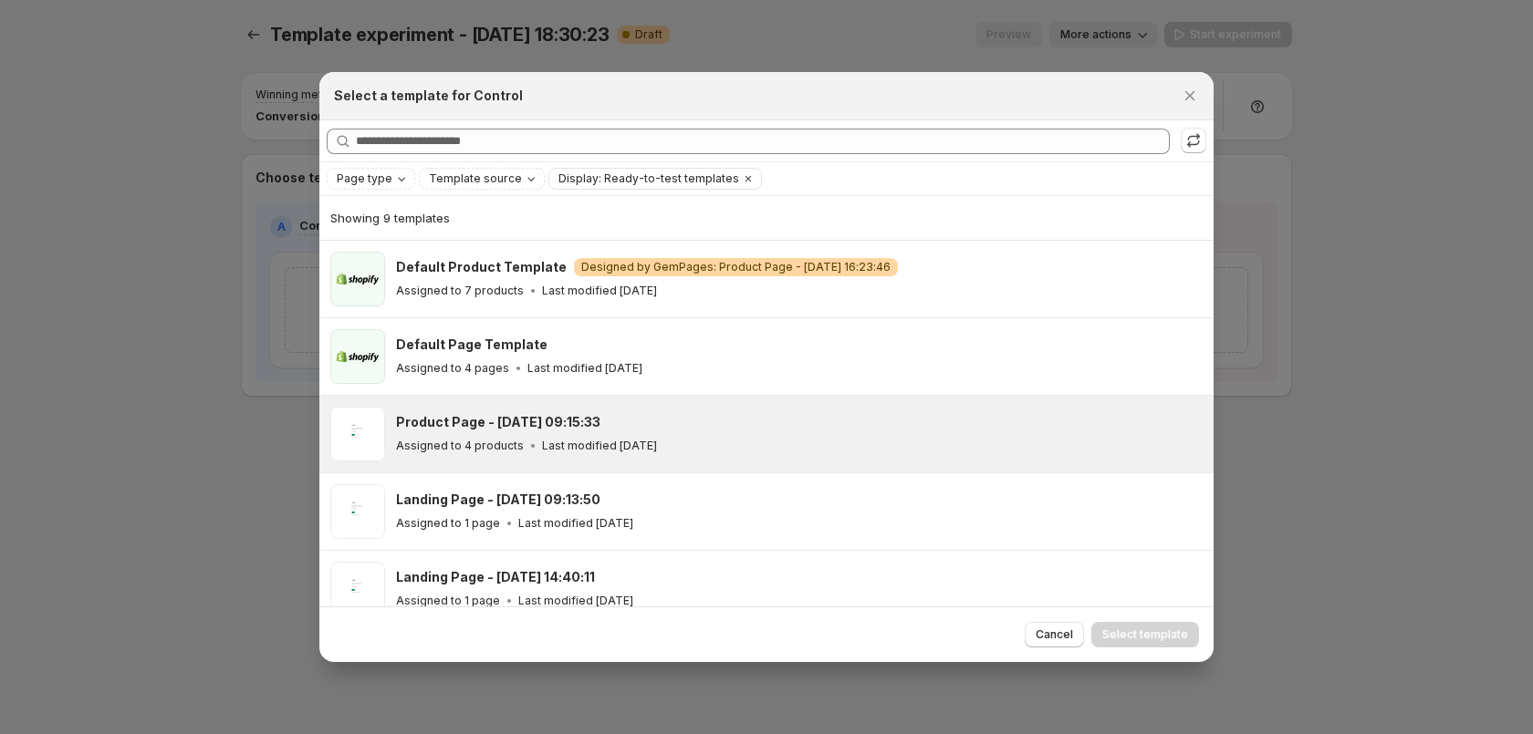
click at [637, 432] on div "Product Page - Aug 20, 09:15:33 Assigned to 4 products Last modified 10 days ago" at bounding box center [796, 434] width 801 height 42
click at [1156, 640] on span "Select template" at bounding box center [1145, 635] width 86 height 15
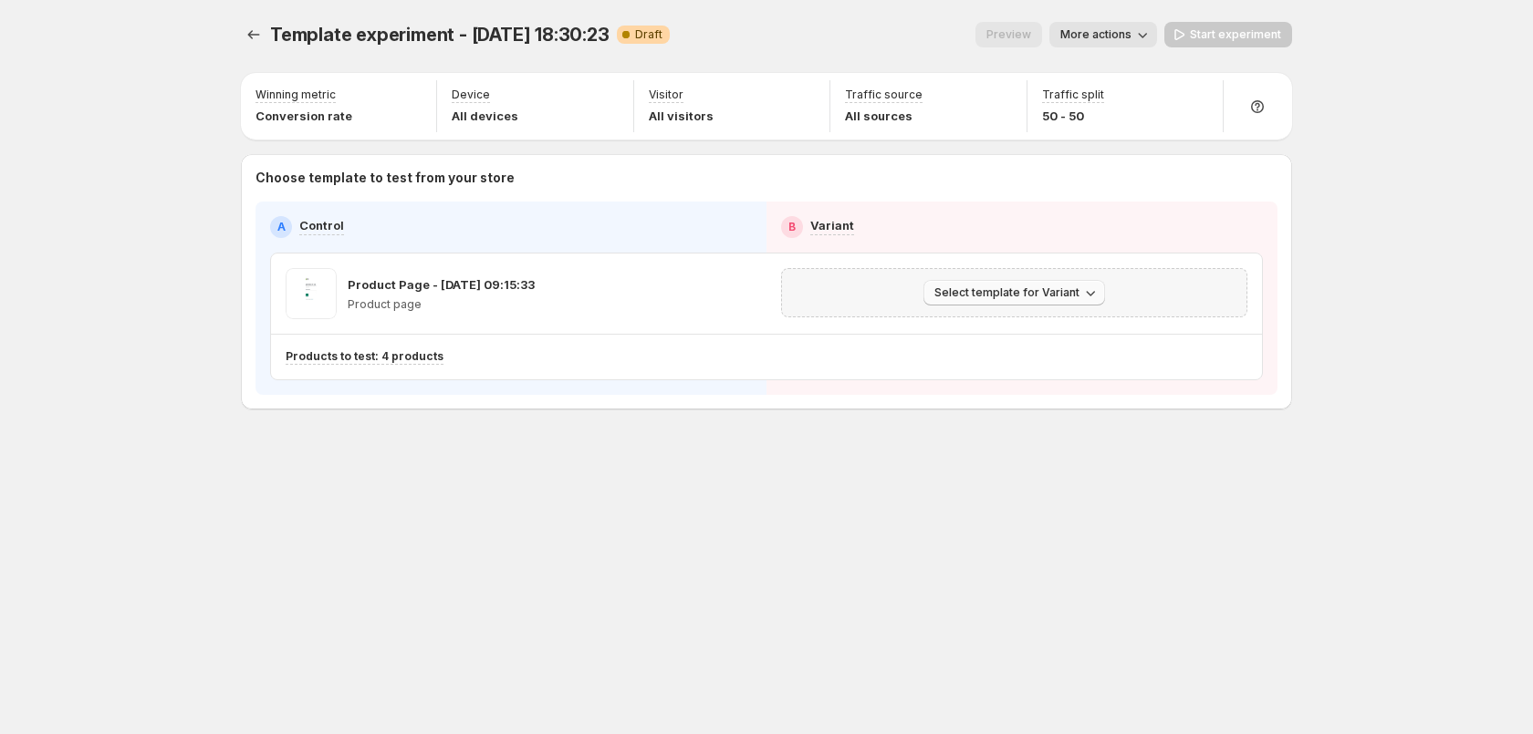
click at [1060, 286] on span "Select template for Variant" at bounding box center [1006, 293] width 145 height 15
click at [1052, 369] on span "Create Variant based on Control" at bounding box center [1017, 362] width 186 height 15
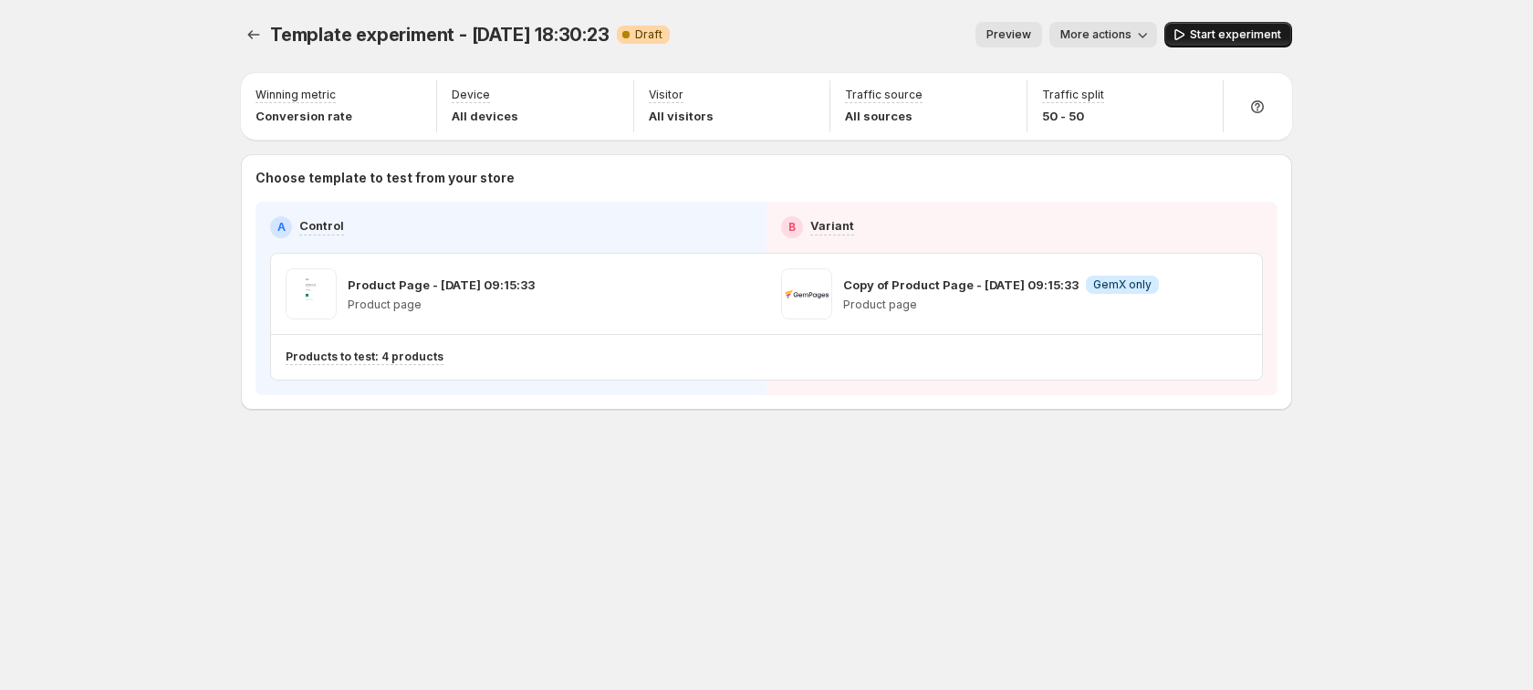
click at [1221, 34] on span "Start experiment" at bounding box center [1235, 34] width 91 height 15
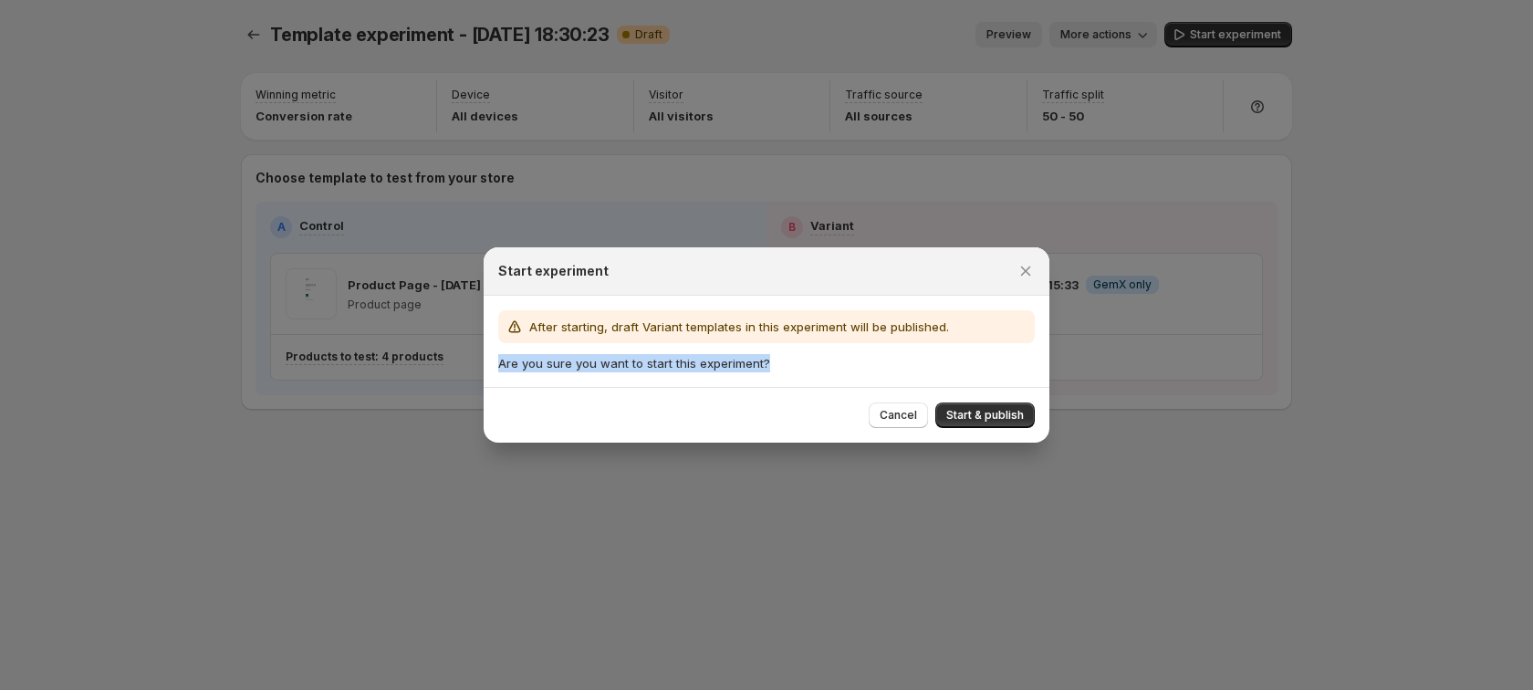
drag, startPoint x: 500, startPoint y: 362, endPoint x: 762, endPoint y: 362, distance: 261.8
click at [762, 362] on div "After starting, draft Variant templates in this experiment will be published. A…" at bounding box center [767, 341] width 566 height 91
click at [837, 364] on p "Are you sure you want to start this experiment?" at bounding box center [766, 363] width 536 height 18
